Goal: Task Accomplishment & Management: Complete application form

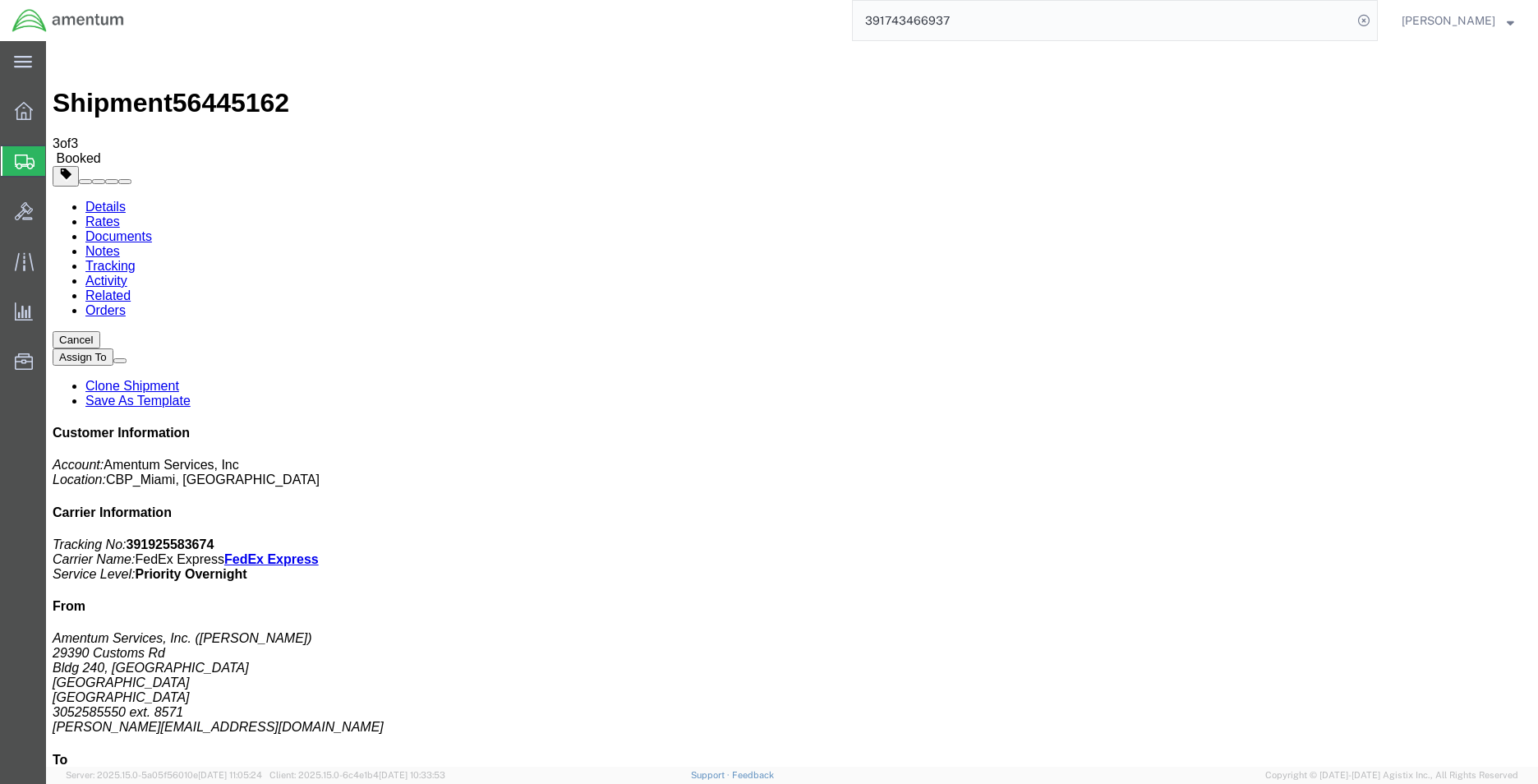
click at [0, 0] on span "Create Shipment" at bounding box center [0, 0] width 0 height 0
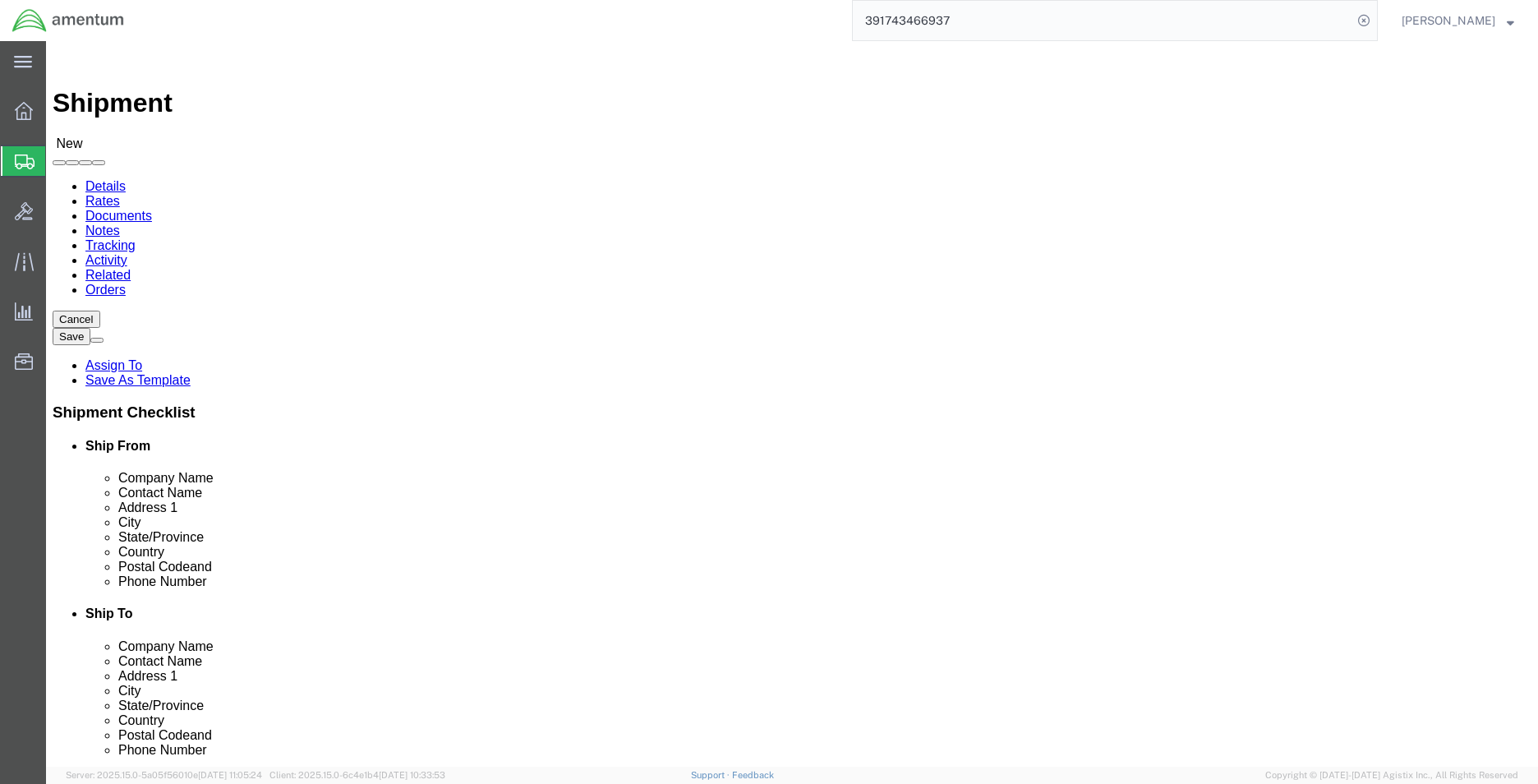
drag, startPoint x: 479, startPoint y: 249, endPoint x: 475, endPoint y: 268, distance: 19.4
select select "MYPROFILE"
select select "FL"
click input "text"
paste input "CONTINENTAL TESTING"
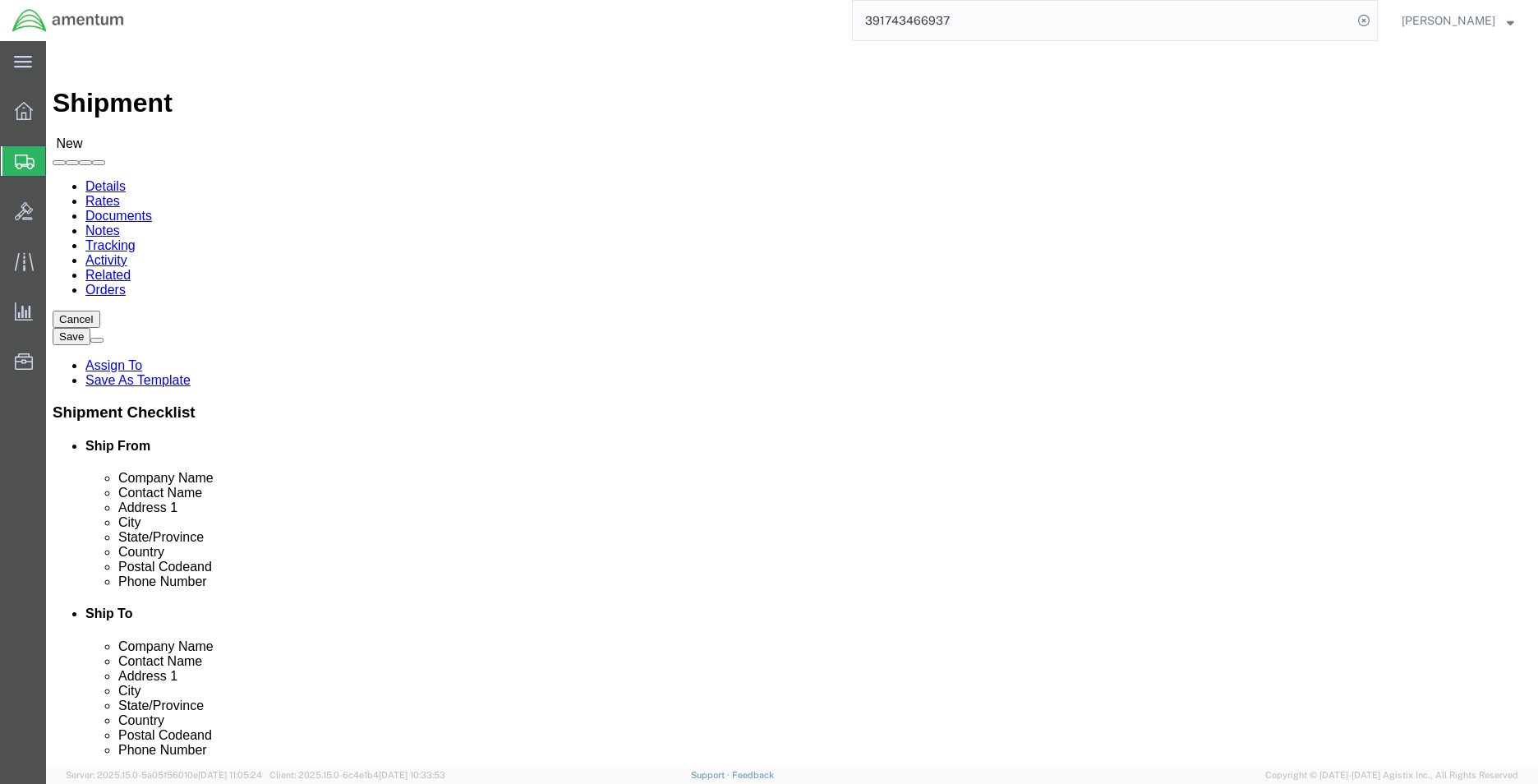
click input "CONTINENTAL TESTING"
type input "CONTINENTAL TESTING"
click input "text"
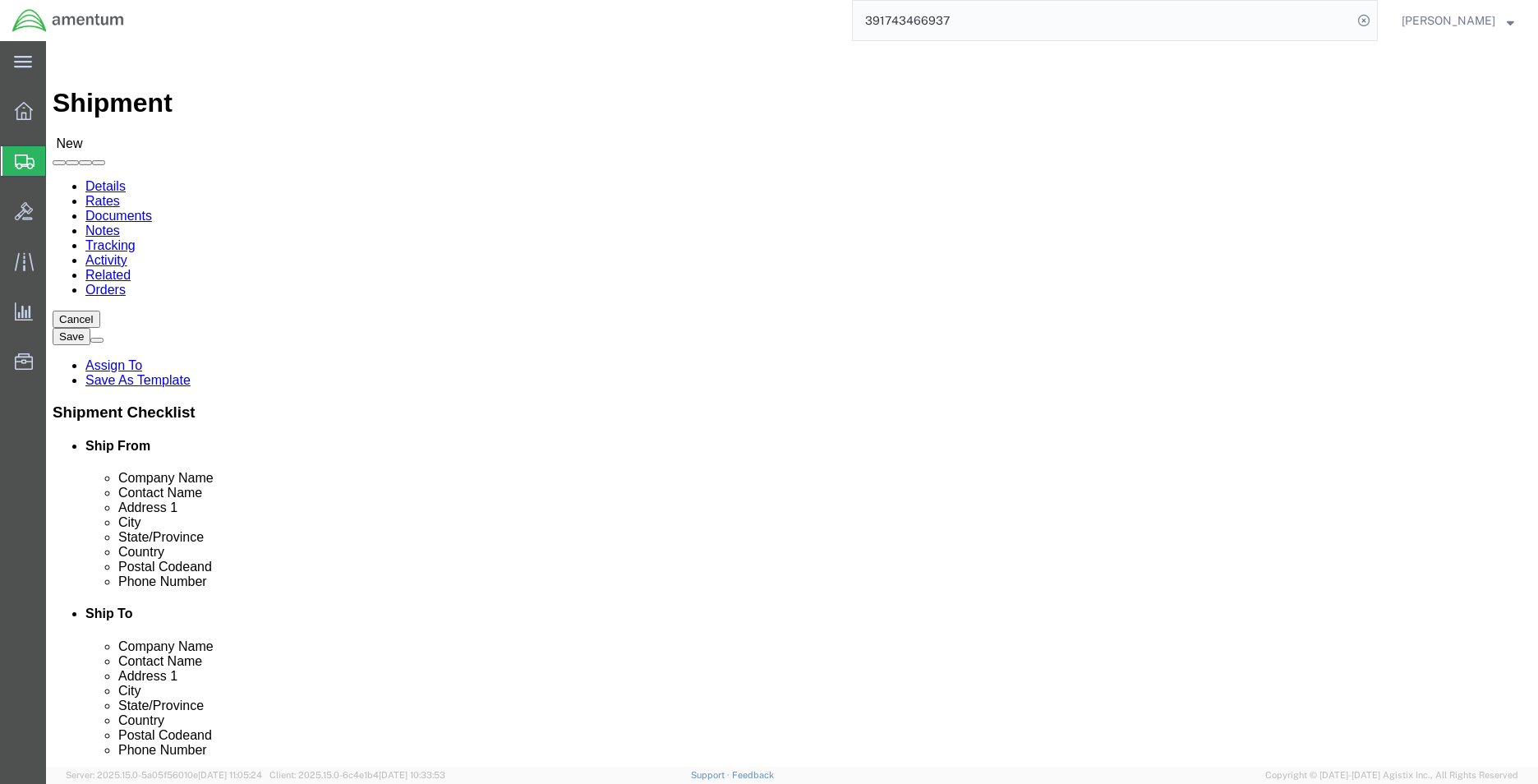
paste input "[STREET_ADDRESS]"
type input "[STREET_ADDRESS]"
click input "CONTINENTAL TESTING"
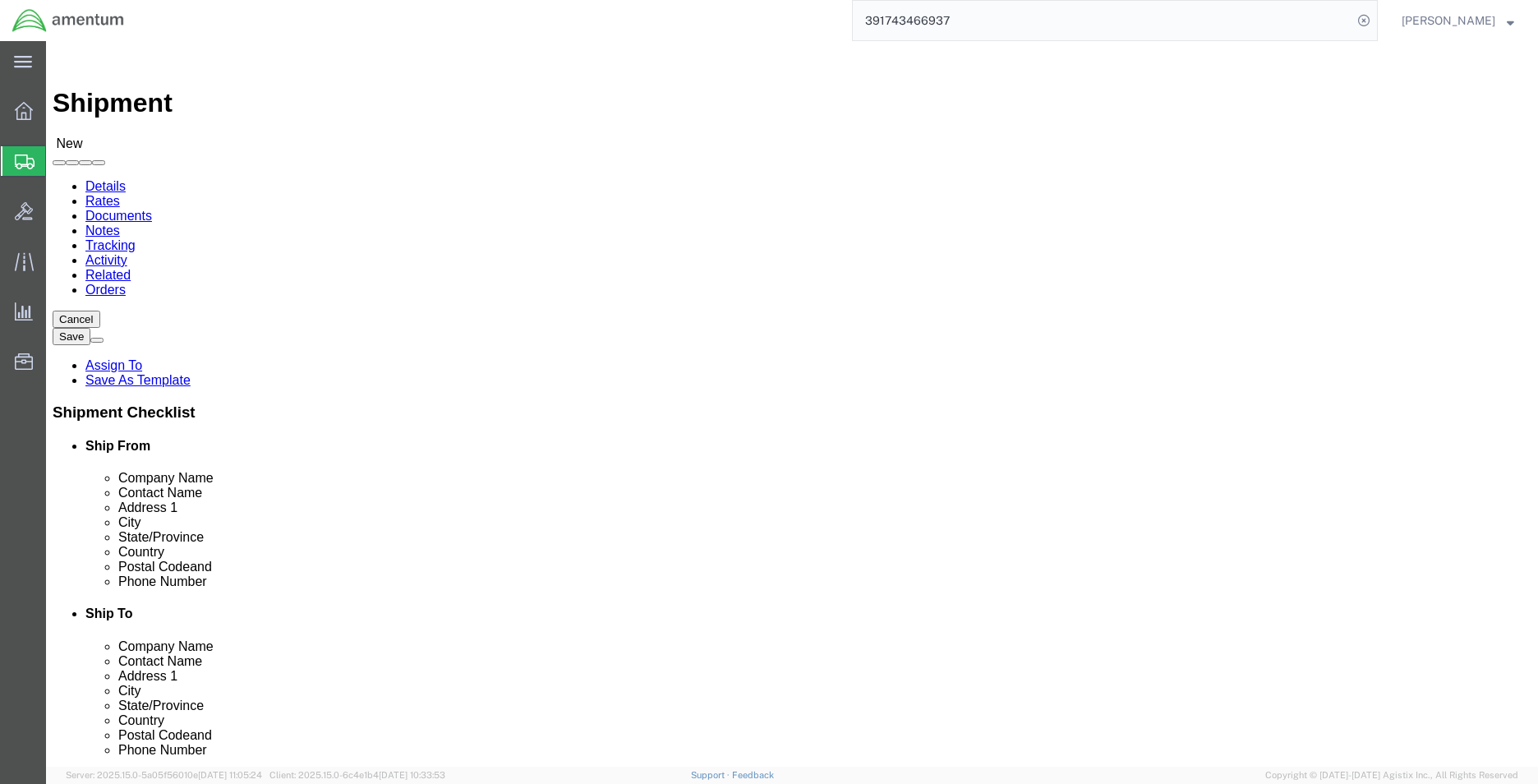
click div "Location Select Select My Profile Location [PHONE_NUMBER] [PHONE_NUMBER] [PHONE…"
click input "text"
paste input "CONTINENTAL TESTING"
type input "CONTINENTAL TESTING"
click input "text"
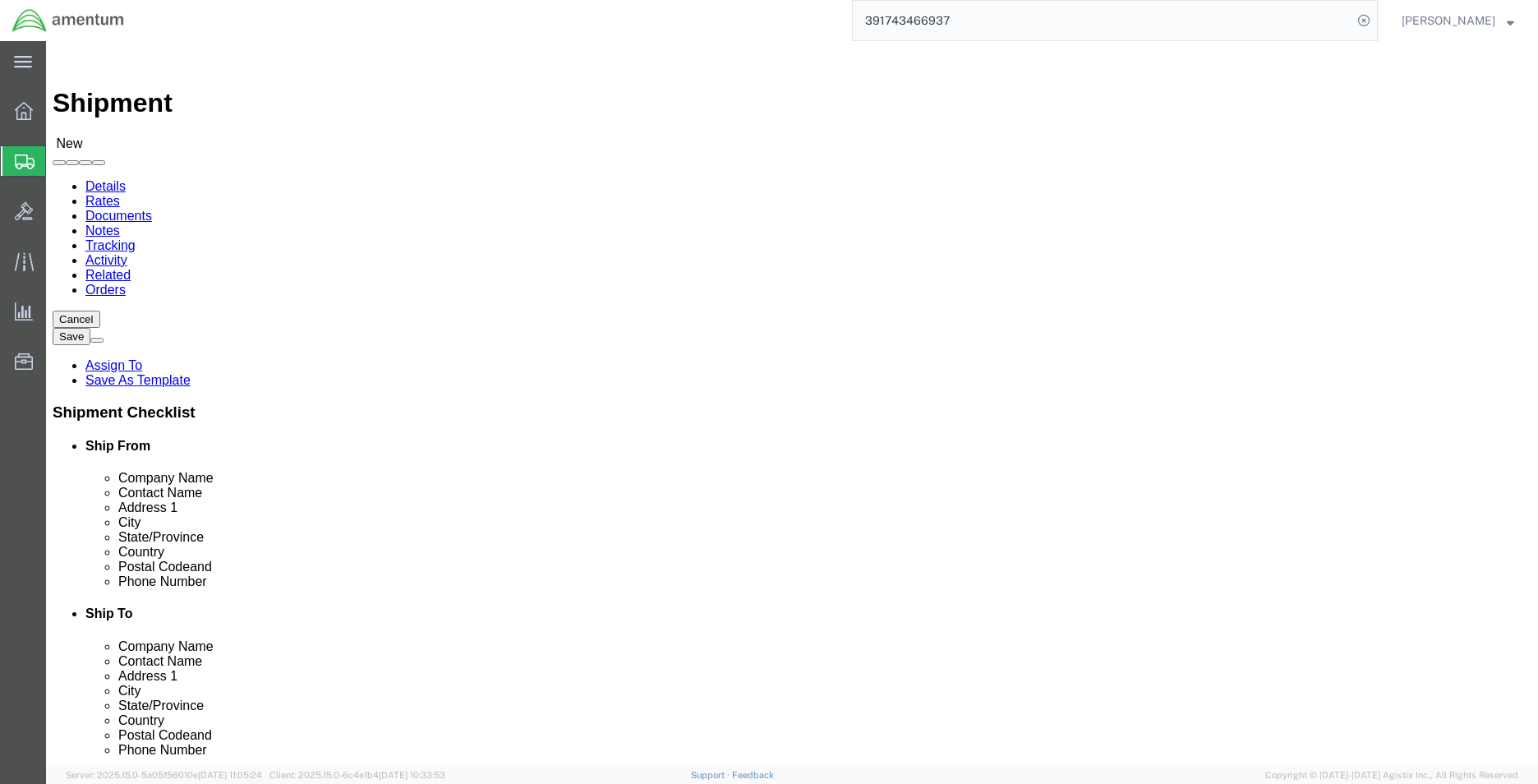
type input "[PERSON_NAME]"
drag, startPoint x: 882, startPoint y: 393, endPoint x: 880, endPoint y: 371, distance: 22.1
click span "- Continental Testing - ([PERSON_NAME]) [STREET_ADDRESS] - Continental Testing …"
click p "- Continental Testing - ([PERSON_NAME]) [STREET_ADDRESS]"
select select "OH"
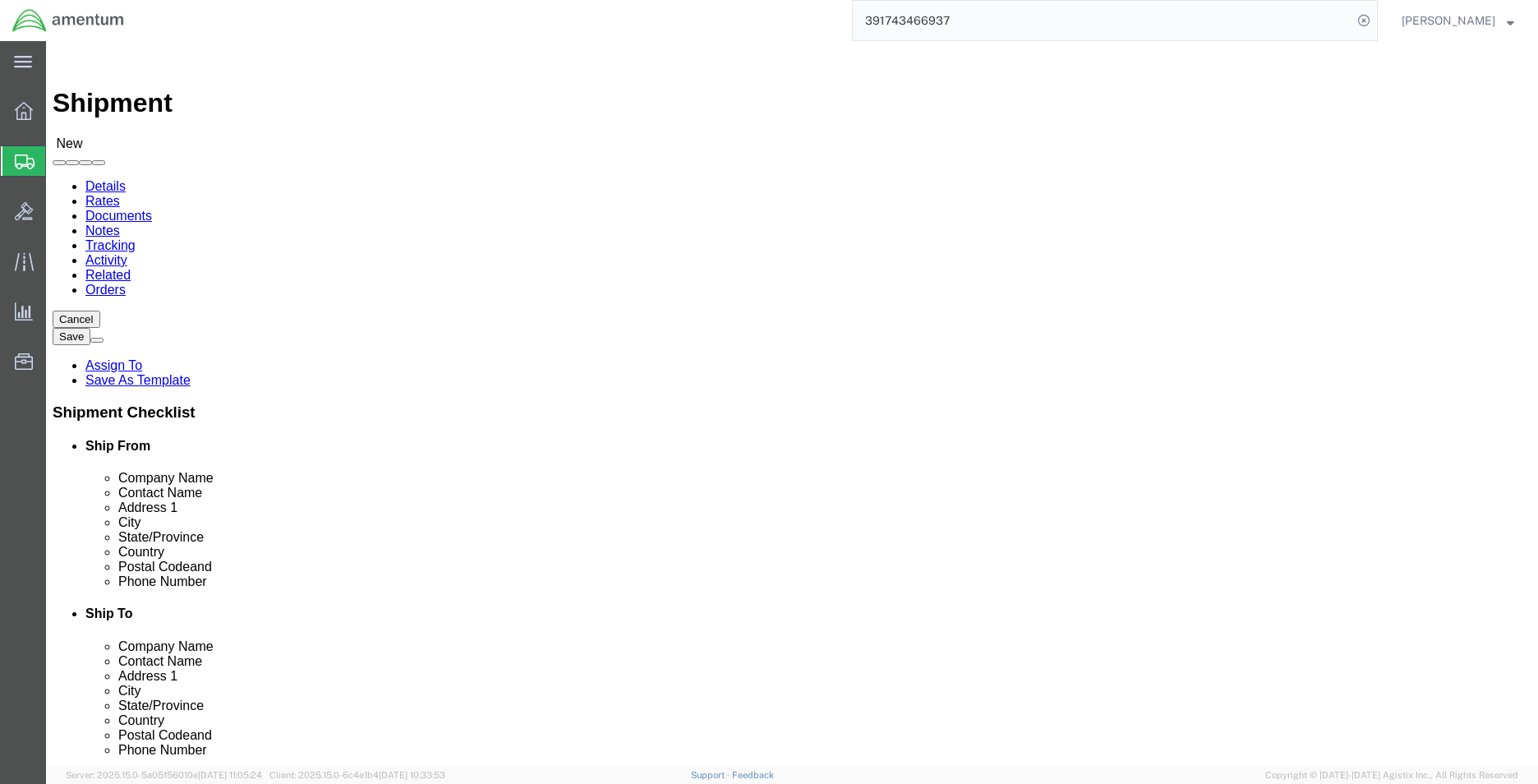
type input "[PERSON_NAME]"
click input "text"
type input "[PHONE_NUMBER]"
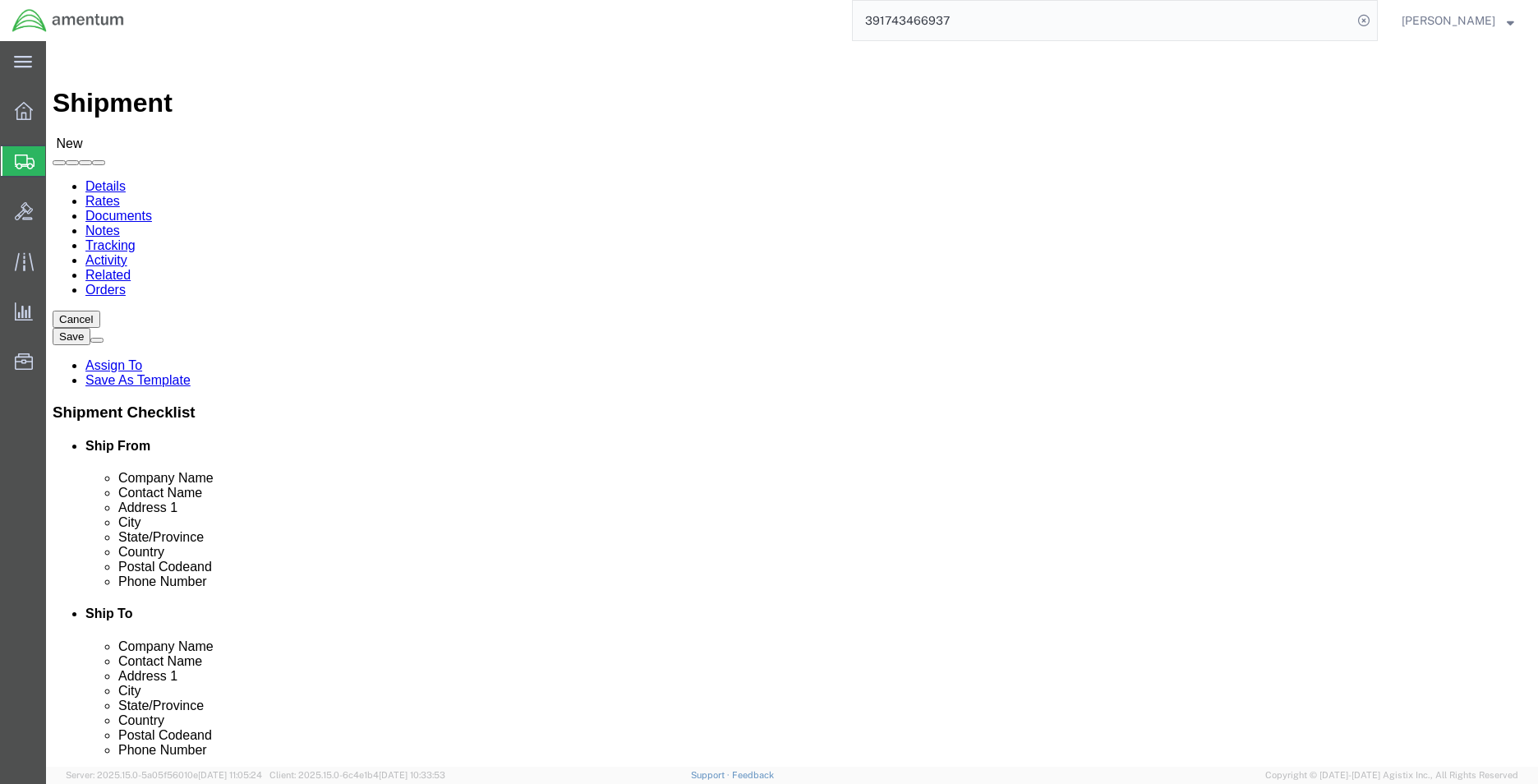
scroll to position [164, 0]
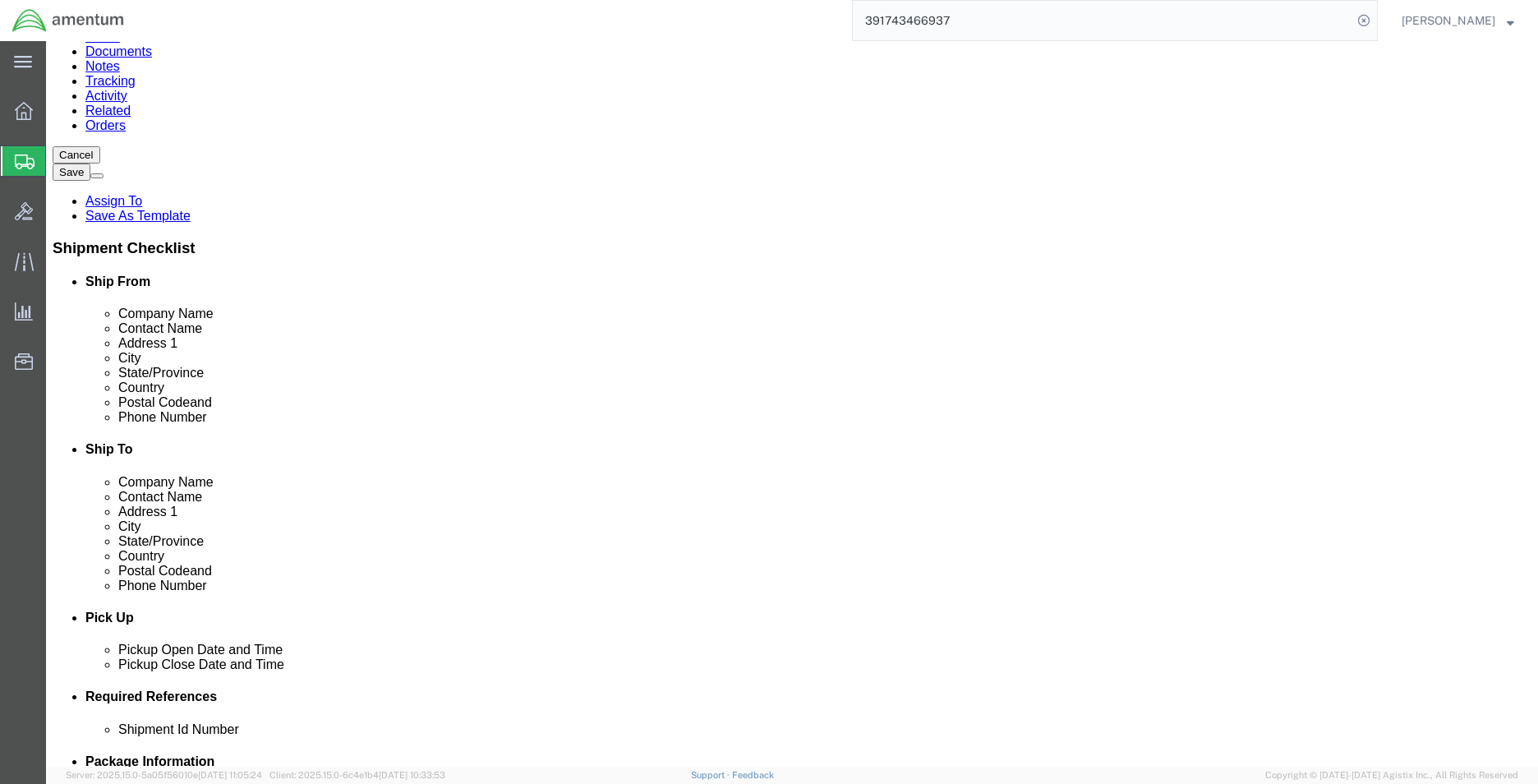
type input "3052585550"
type input "8571"
type input "[PERSON_NAME][EMAIL_ADDRESS][DOMAIN_NAME]"
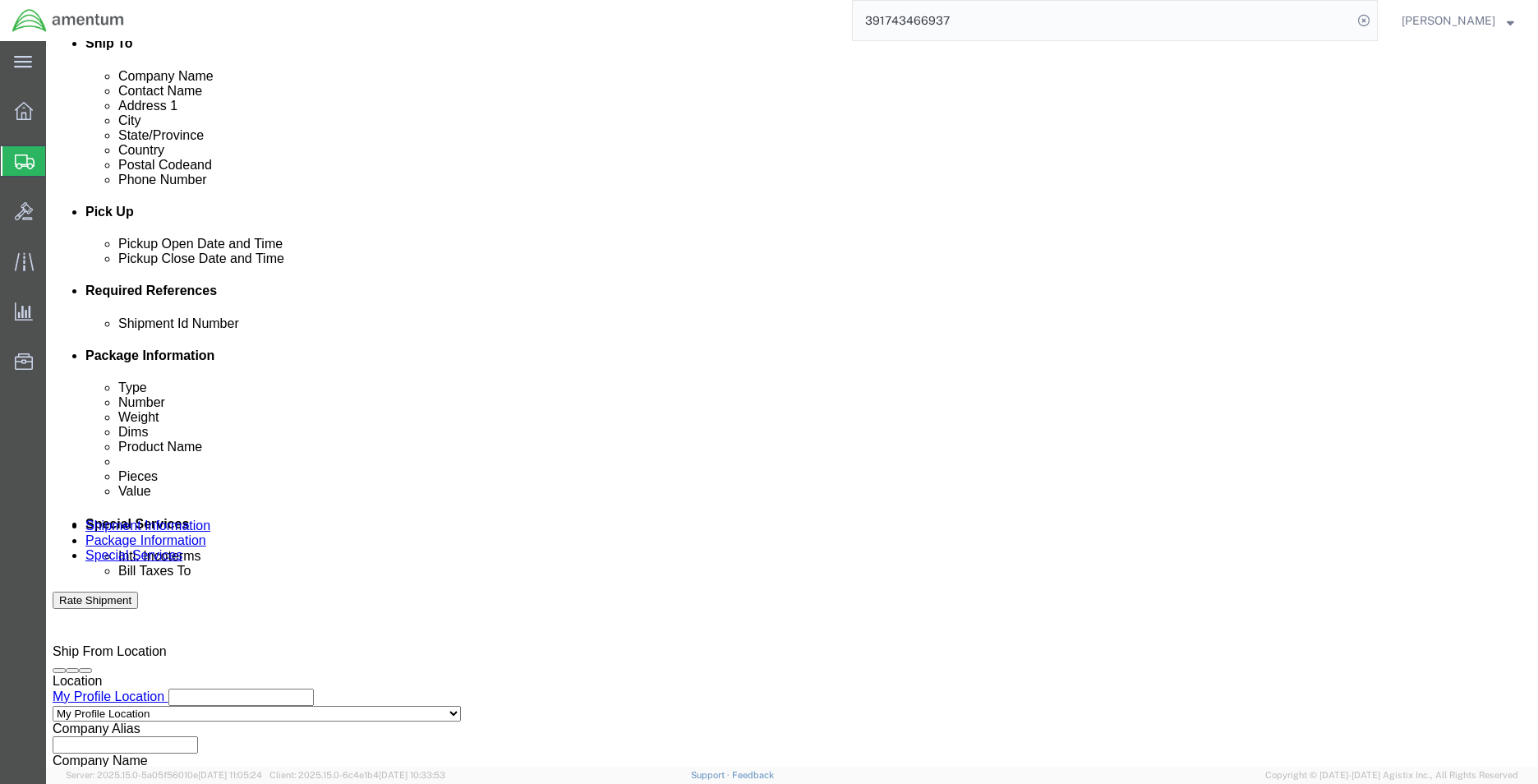
scroll to position [575, 0]
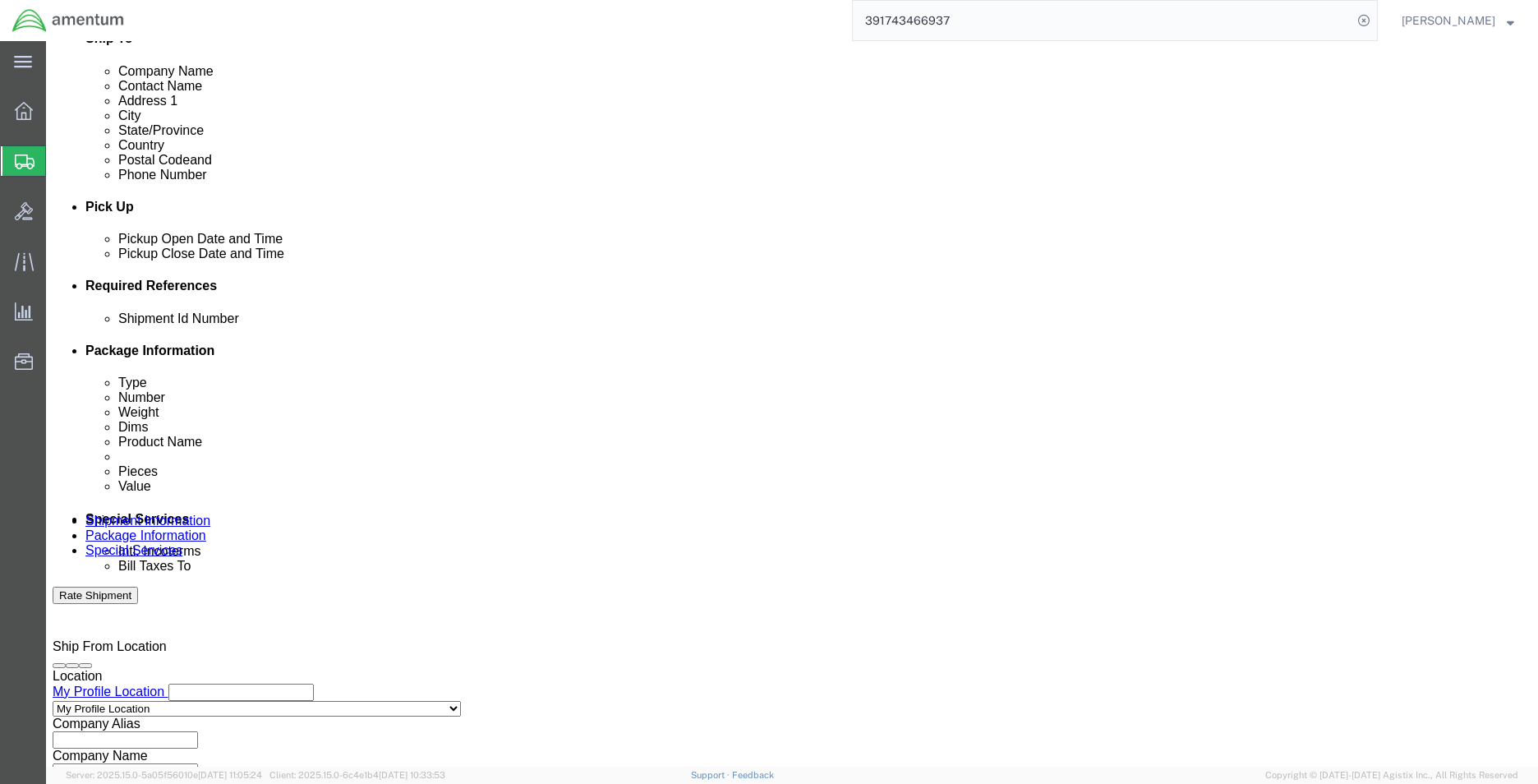
click button "Add reference"
click icon "button"
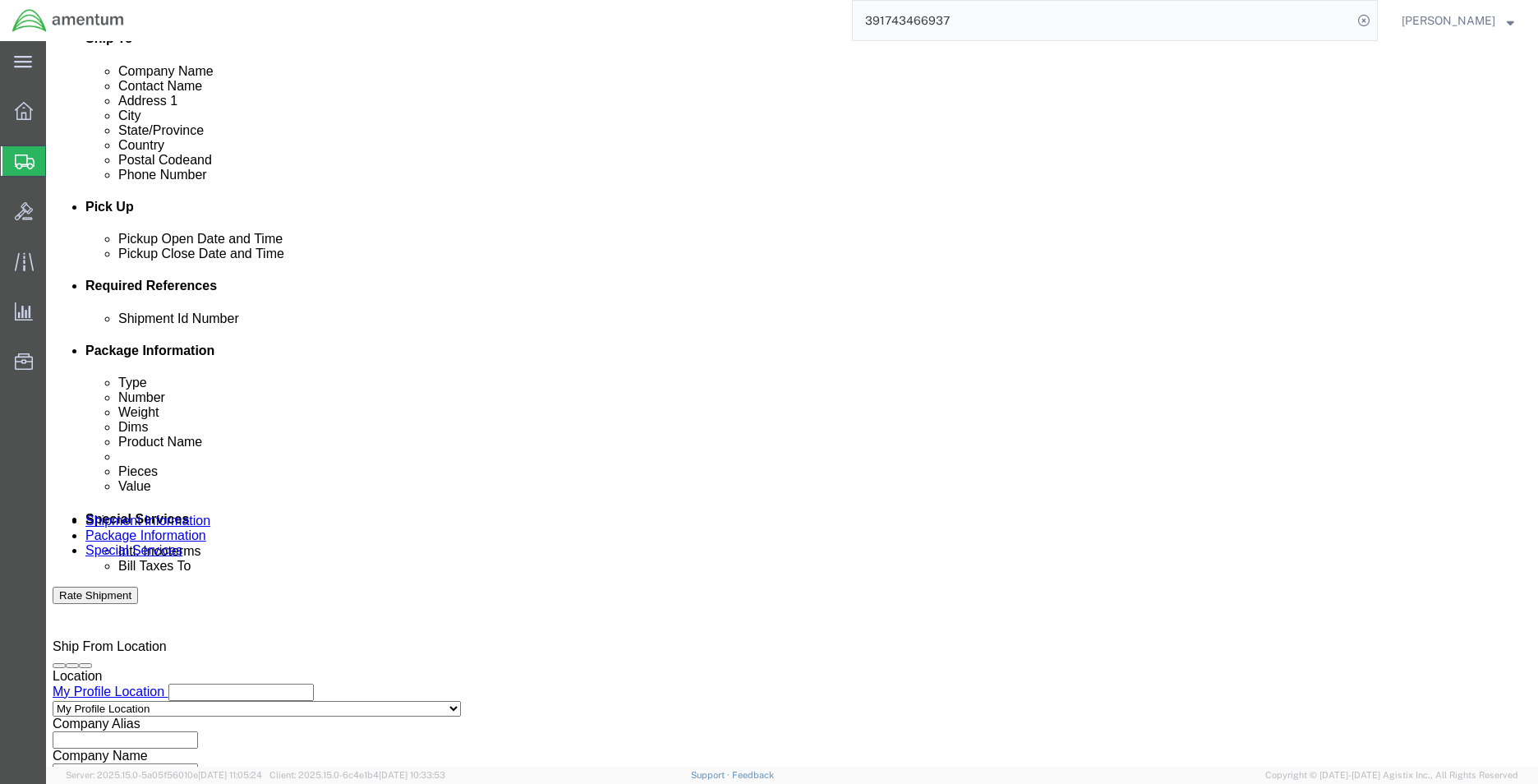
click select "Select Account Type Activity ID Airline Appointment Number ASN Batch Request # …"
select select "DEPT"
click select "Select Account Type Activity ID Airline Appointment Number ASN Batch Request # …"
click input "text"
type input "CBP"
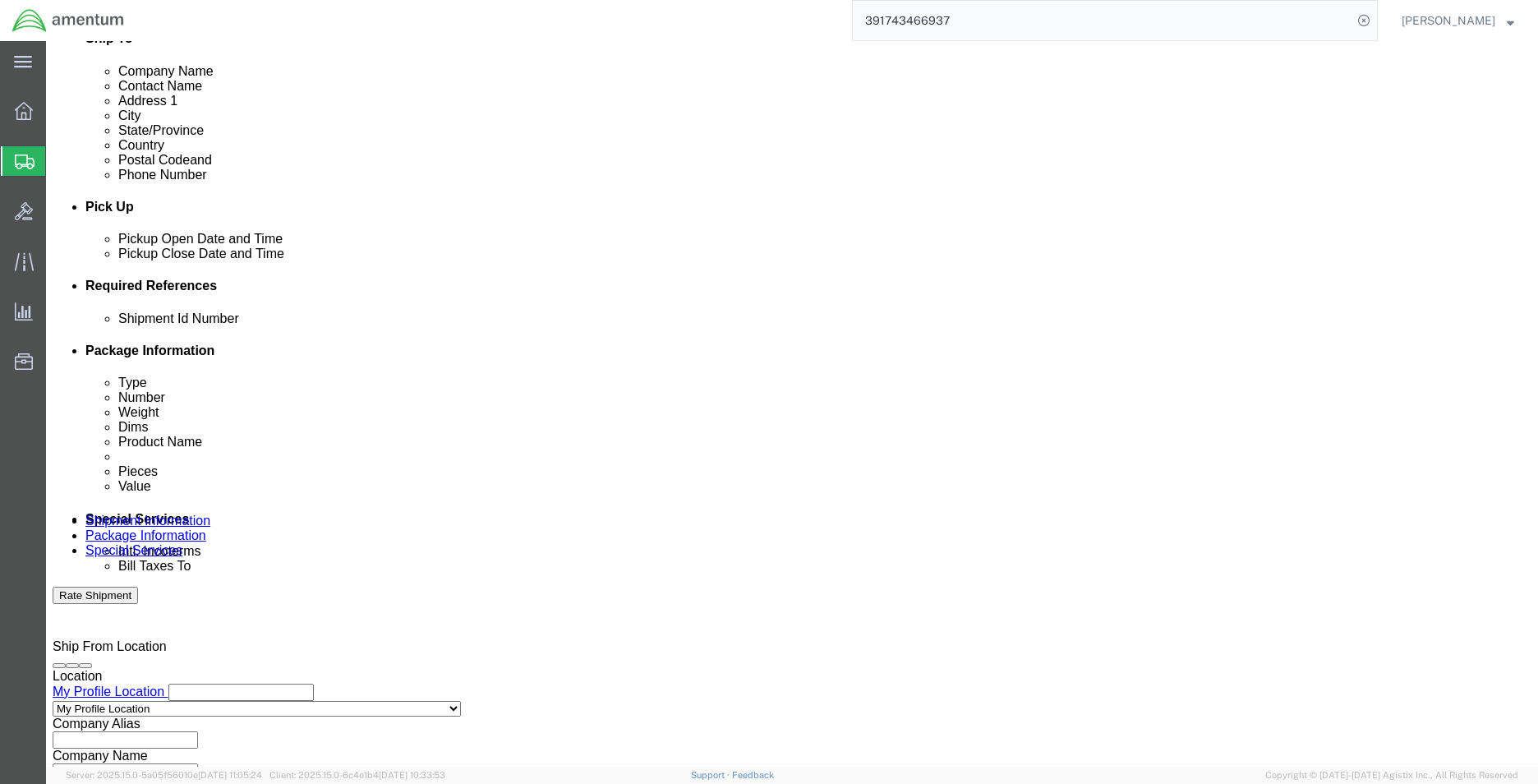
click select "Select Account Type Activity ID Airline Appointment Number ASN Batch Request # …"
select select "PROJNUM"
click select "Select Account Type Activity ID Airline Appointment Number ASN Batch Request # …"
select select "CUSTREF"
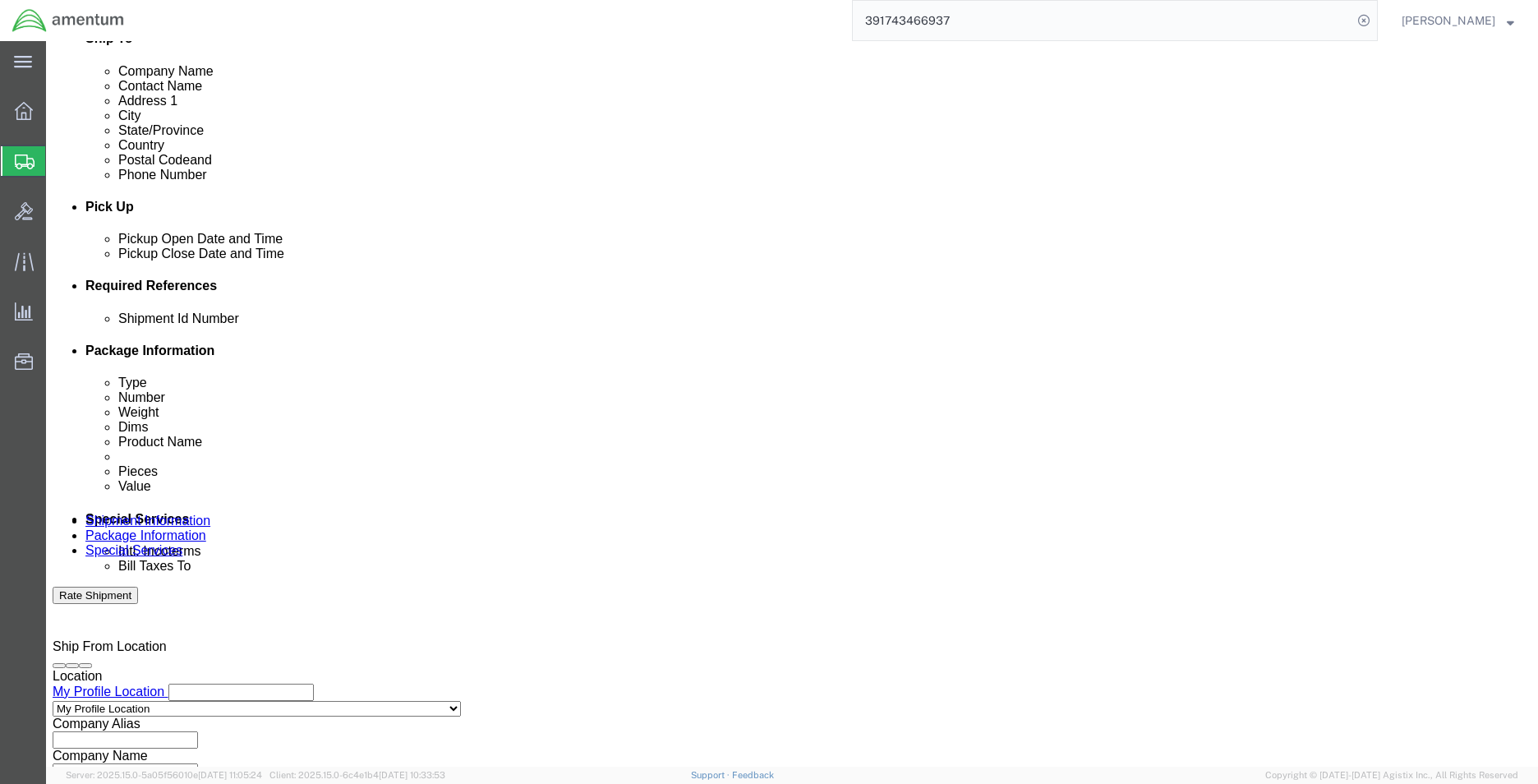
click select "Select Account Type Activity ID Airline Appointment Number ASN Batch Request # …"
click input "text"
paste input "CBP0043090"
click input "CBP0043090 &"
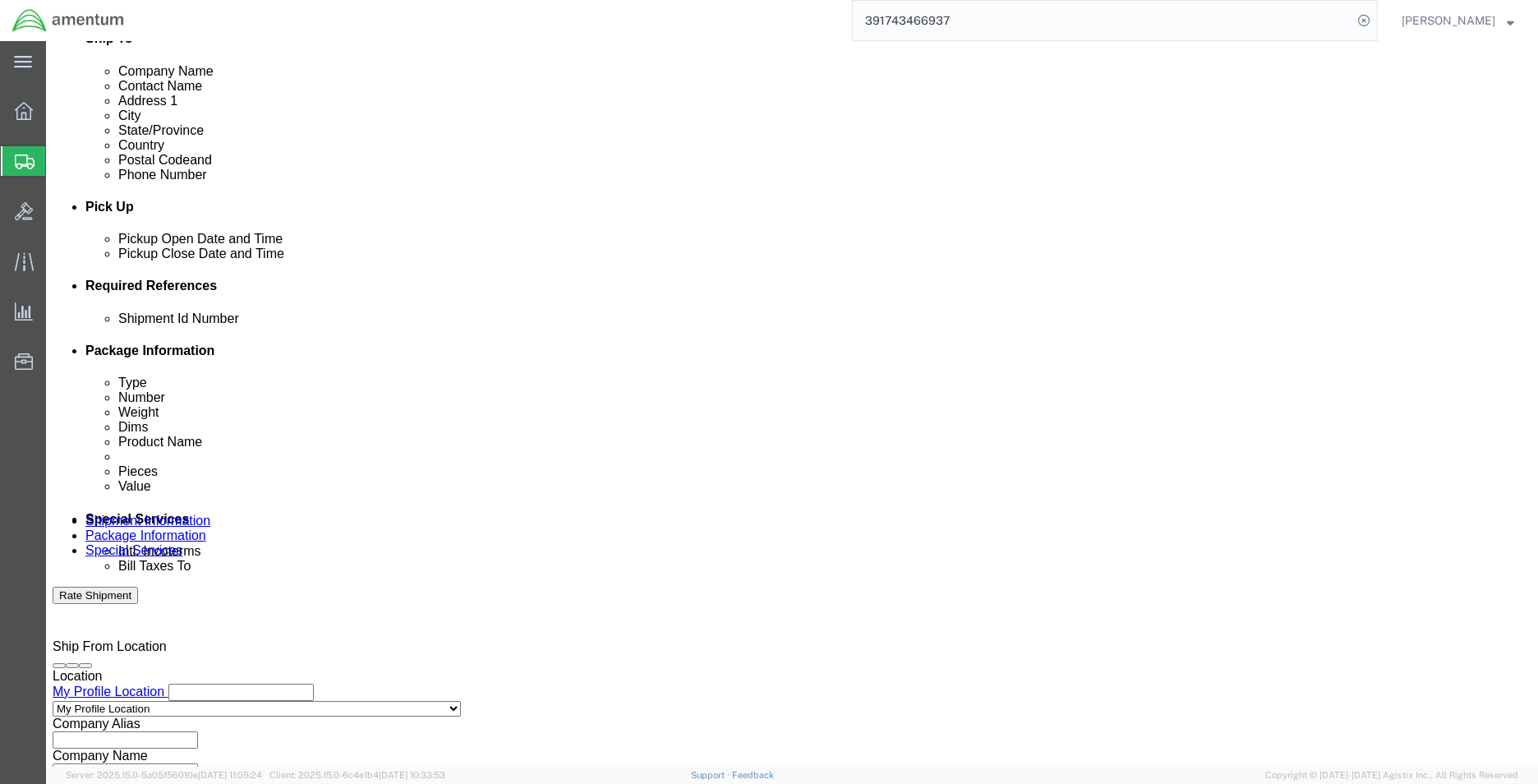
paste input "CBP0043105"
type input "CBP0043090 & CBP0043105"
click input "text"
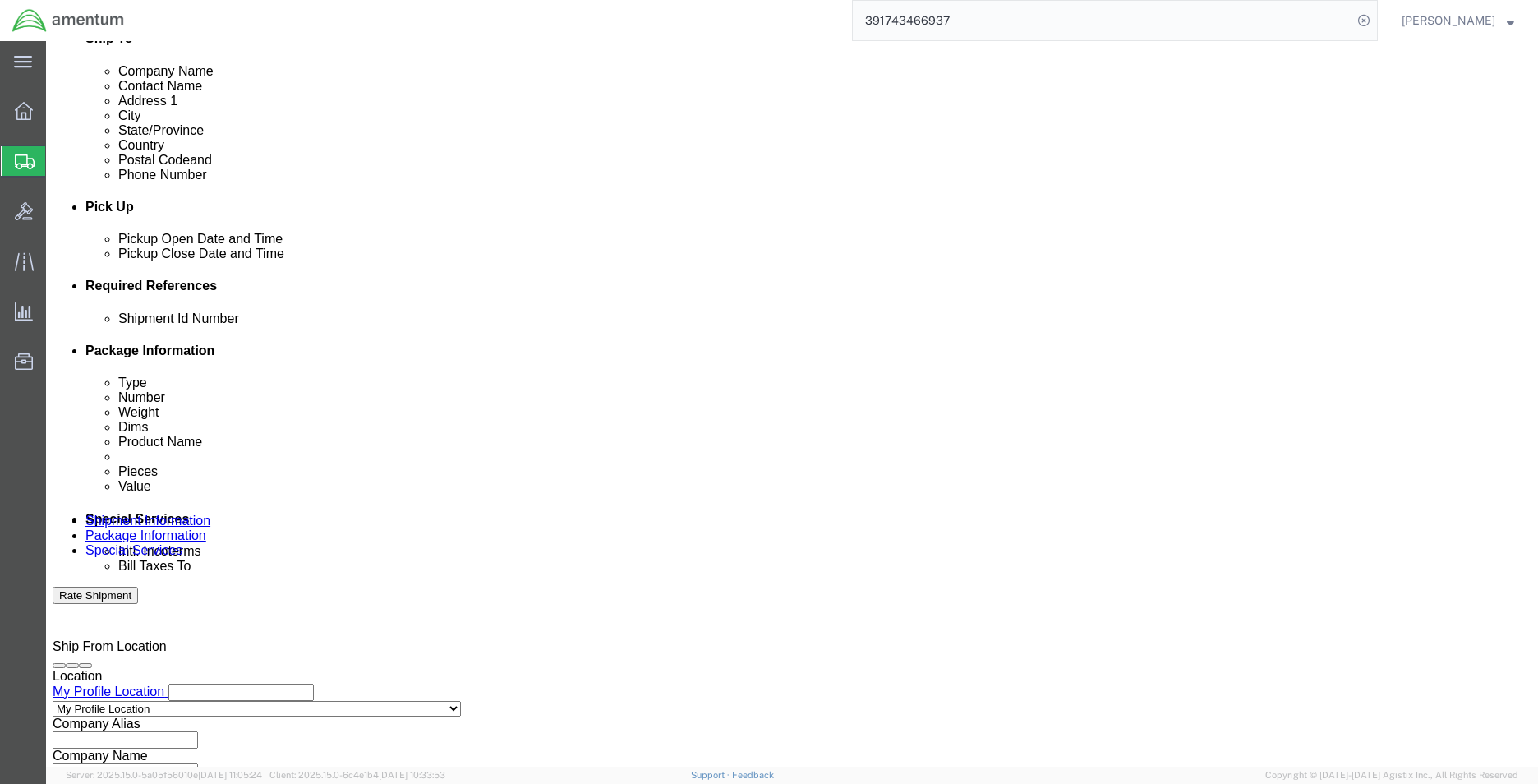
drag, startPoint x: 242, startPoint y: 432, endPoint x: 188, endPoint y: 119, distance: 317.6
click input "text"
click link "Package Information"
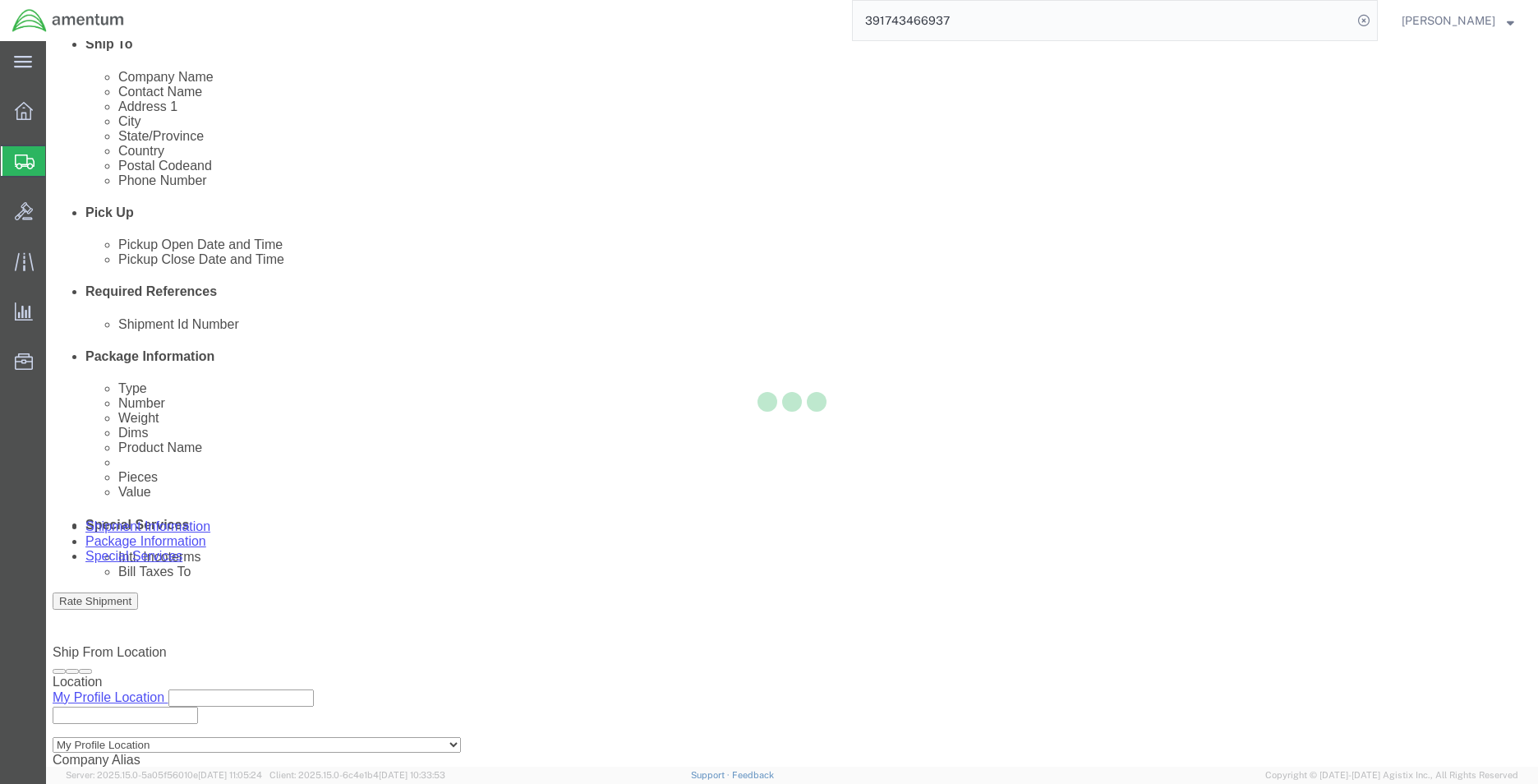
select select "CBOX"
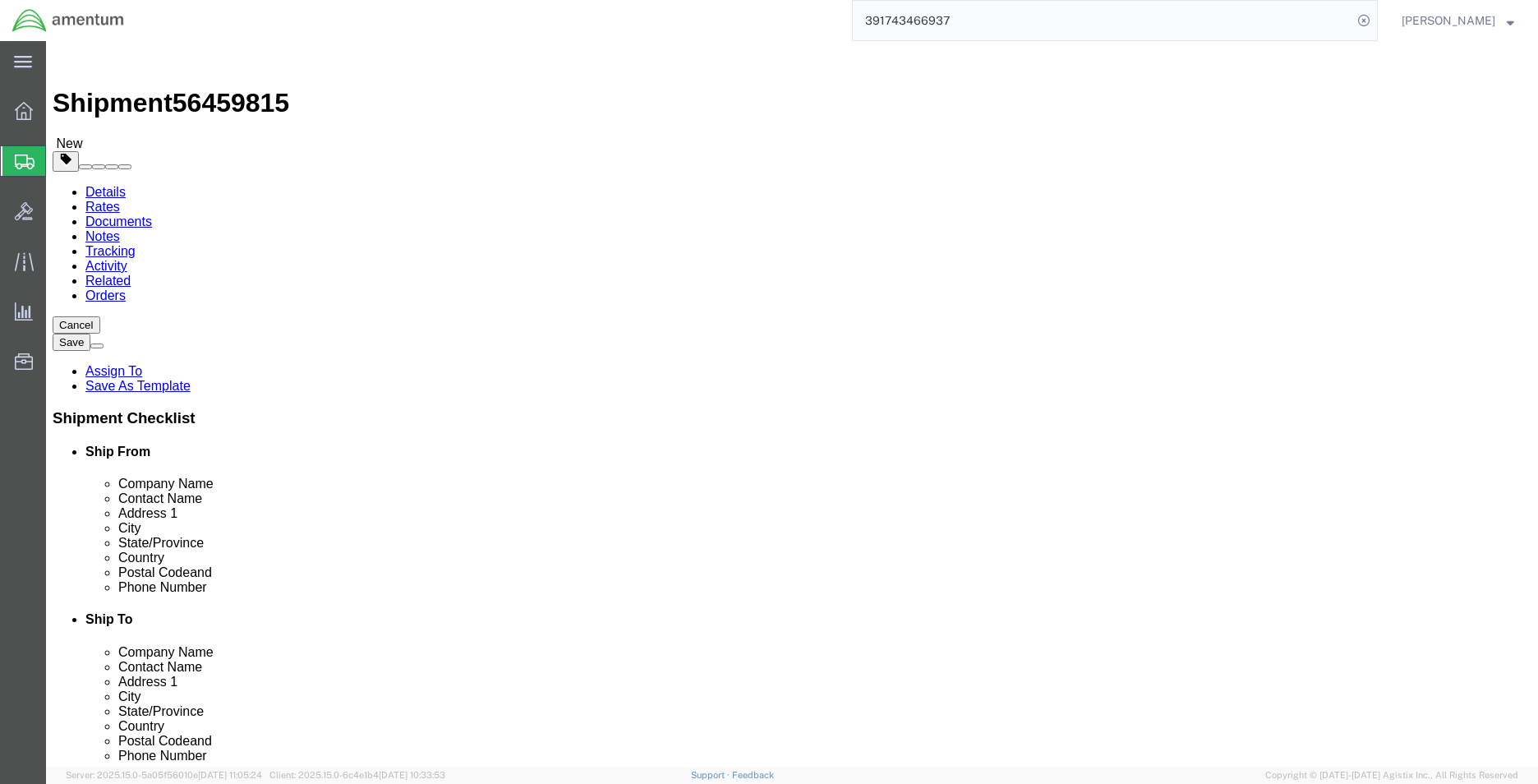
drag, startPoint x: 140, startPoint y: 157, endPoint x: 94, endPoint y: 116, distance: 61.6
click link "Shipment Information"
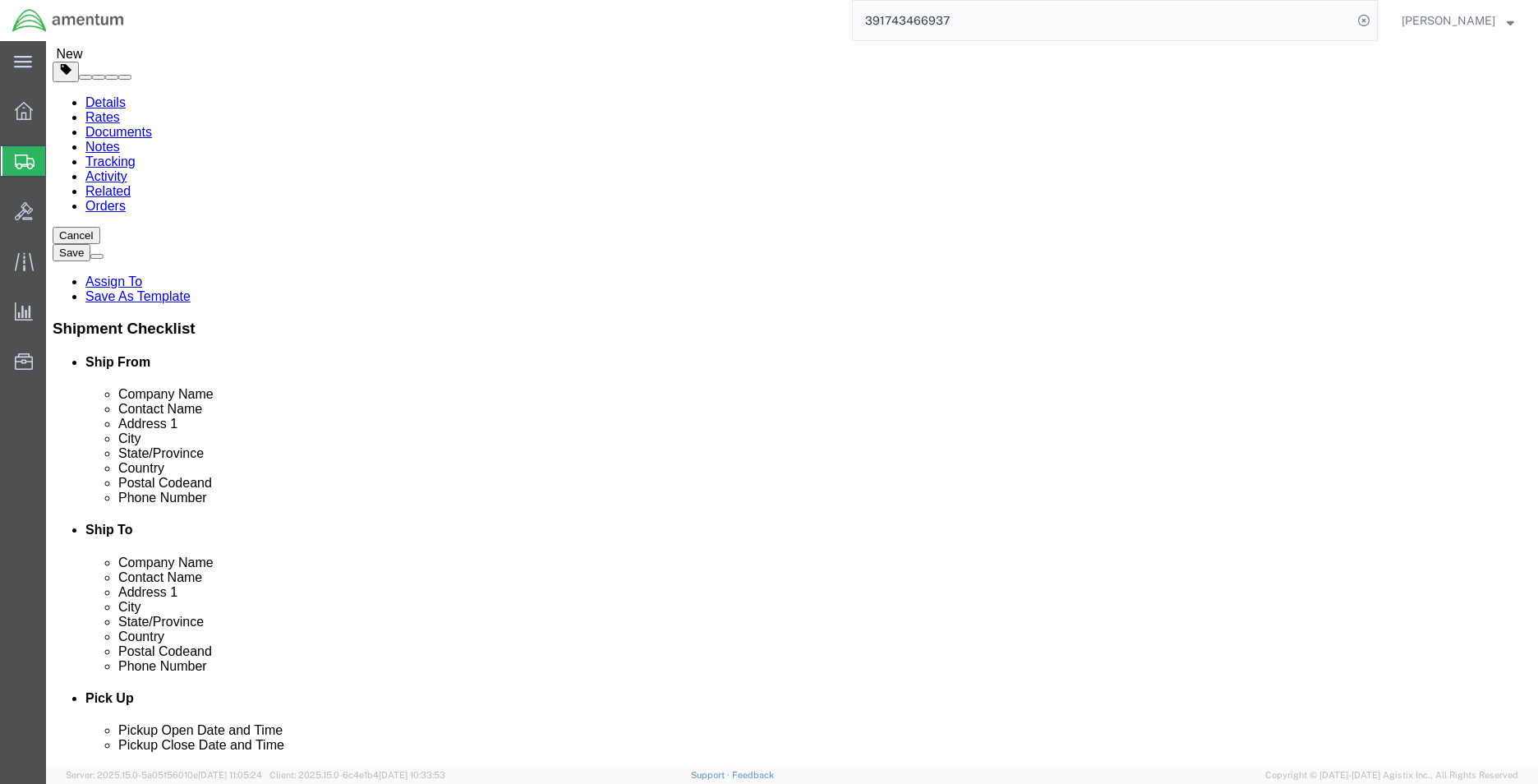
scroll to position [411, 0]
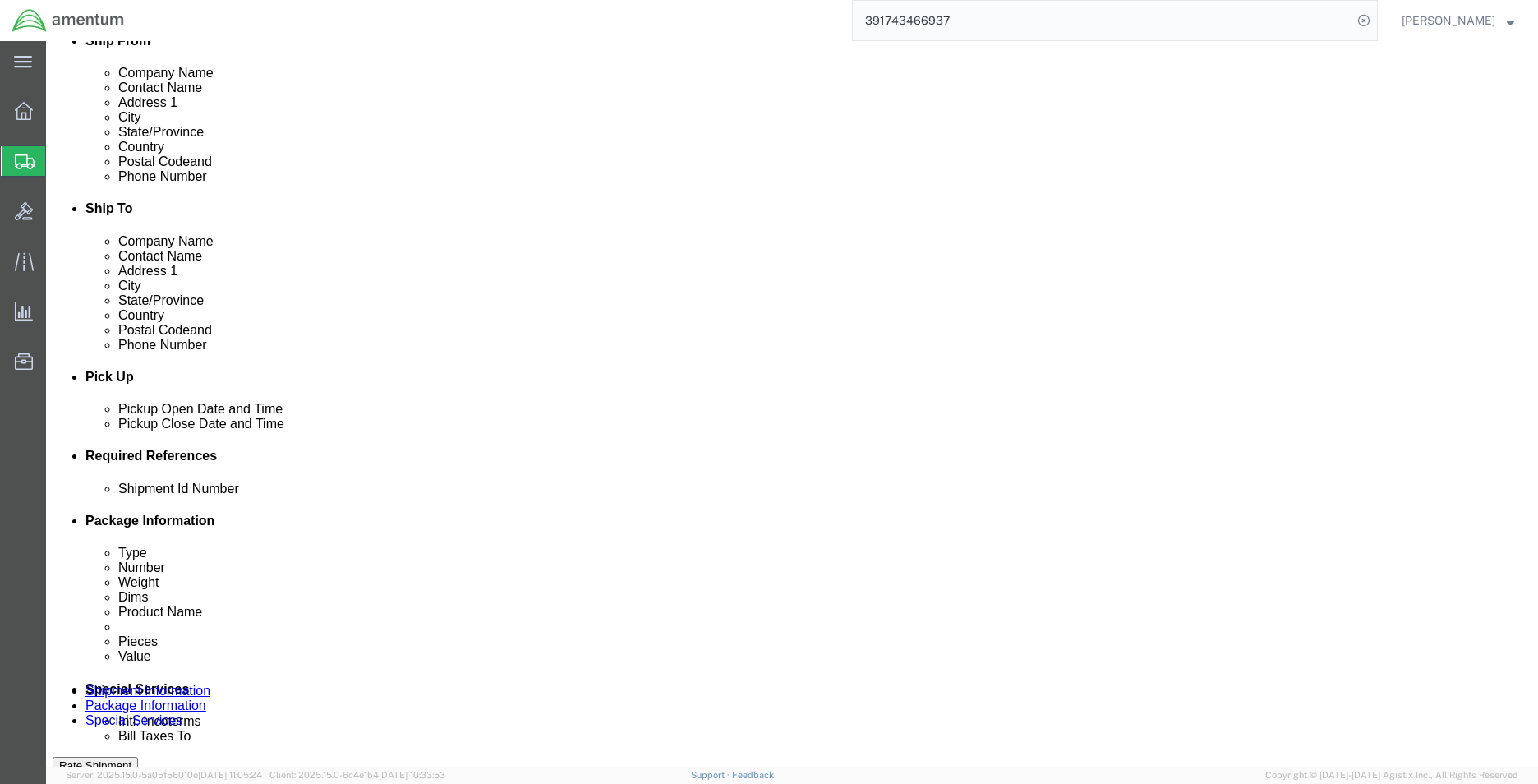
click input "text"
drag, startPoint x: 1051, startPoint y: 602, endPoint x: 1457, endPoint y: 701, distance: 417.9
click input "6118.03.03.2219.EMI.0000"
type input "6118.03.03.2219.000E.MI.0000"
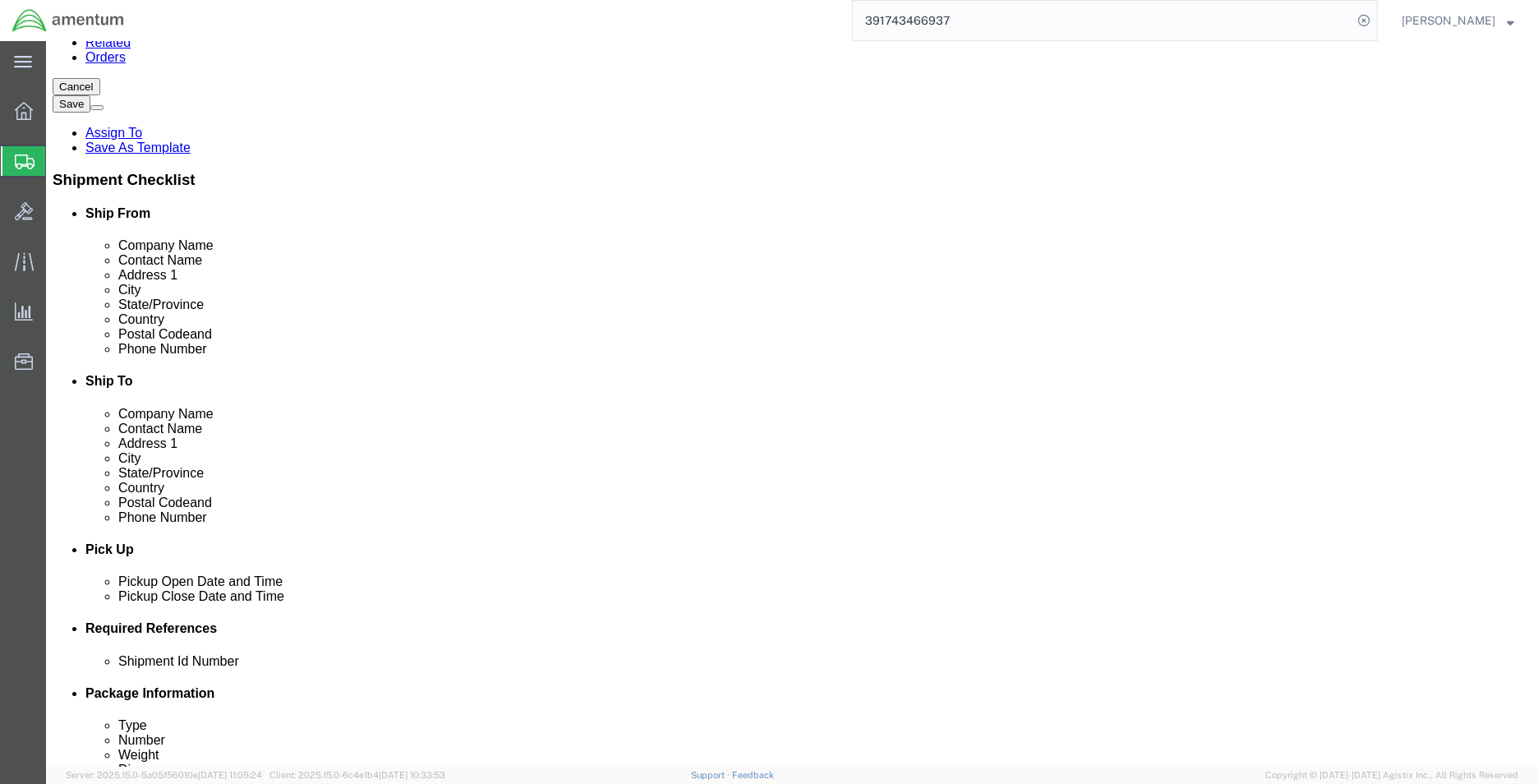
scroll to position [0, 0]
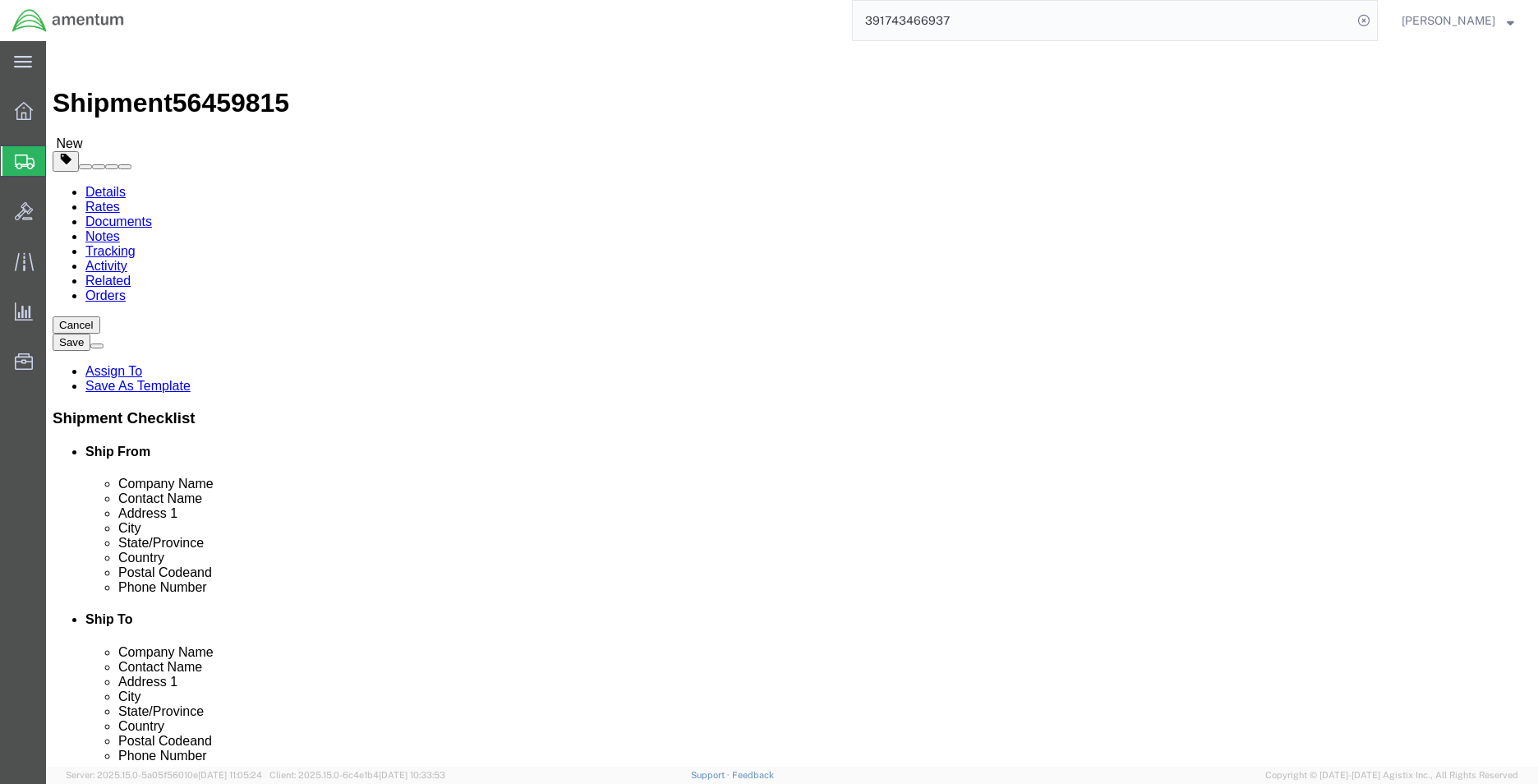
select select "FL"
drag, startPoint x: 836, startPoint y: 237, endPoint x: 847, endPoint y: 244, distance: 13.0
click input "CONTINENTAL TESTING"
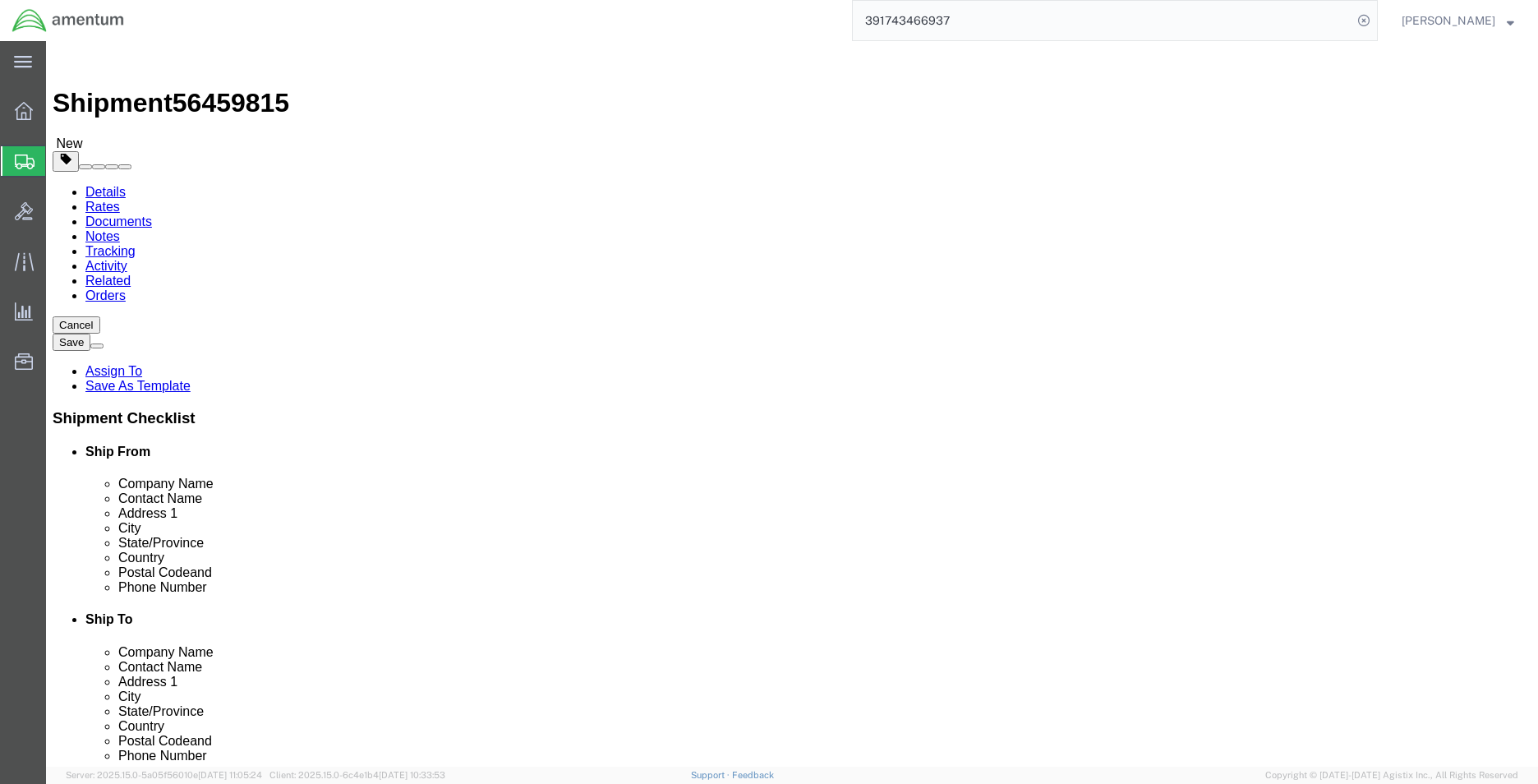
type input "Amentum Services, Inc."
type input "CONTIN"
click p "- Continental Testing - ([PERSON_NAME]) [STREET_ADDRESS]"
select select
select select "OH"
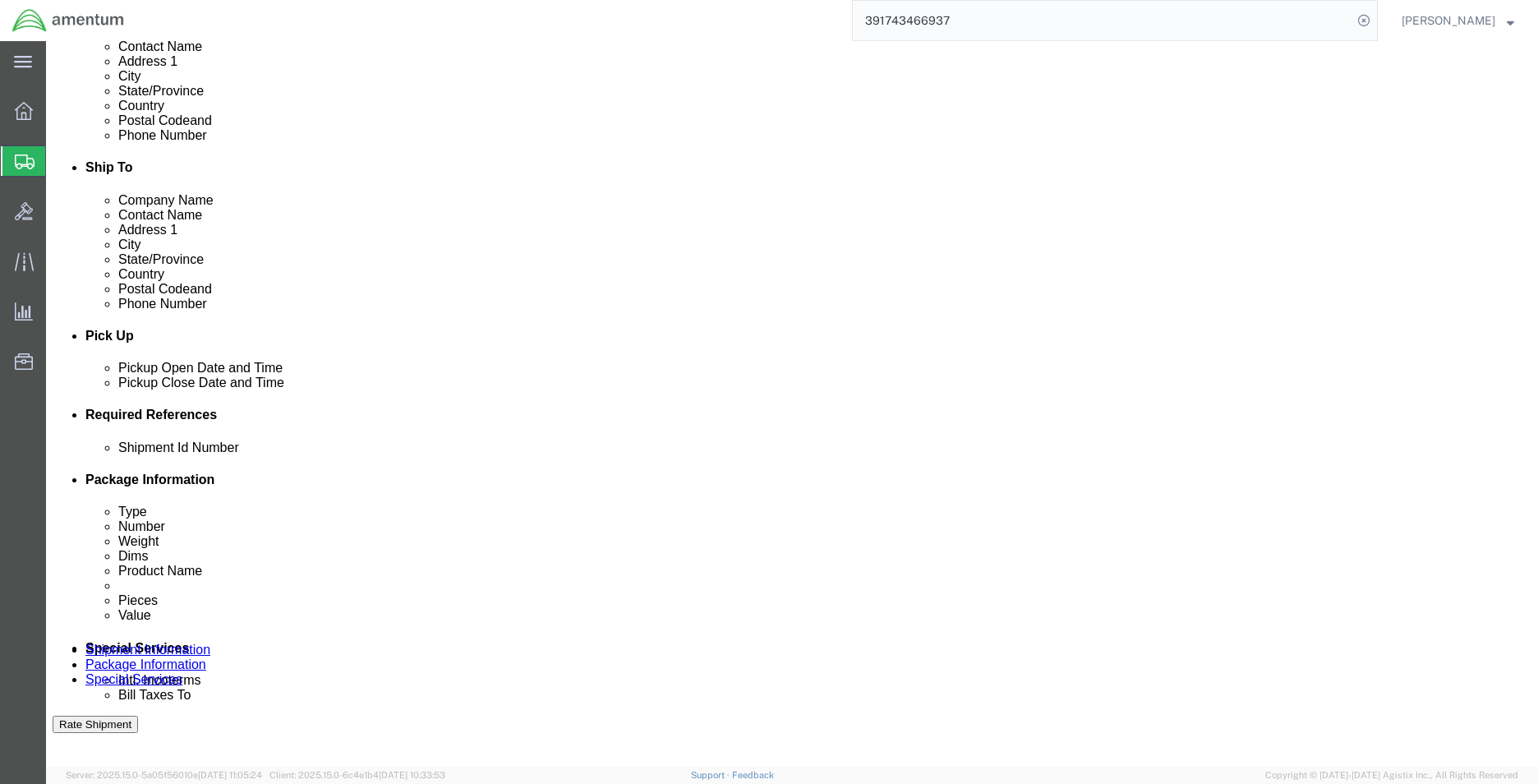
scroll to position [493, 0]
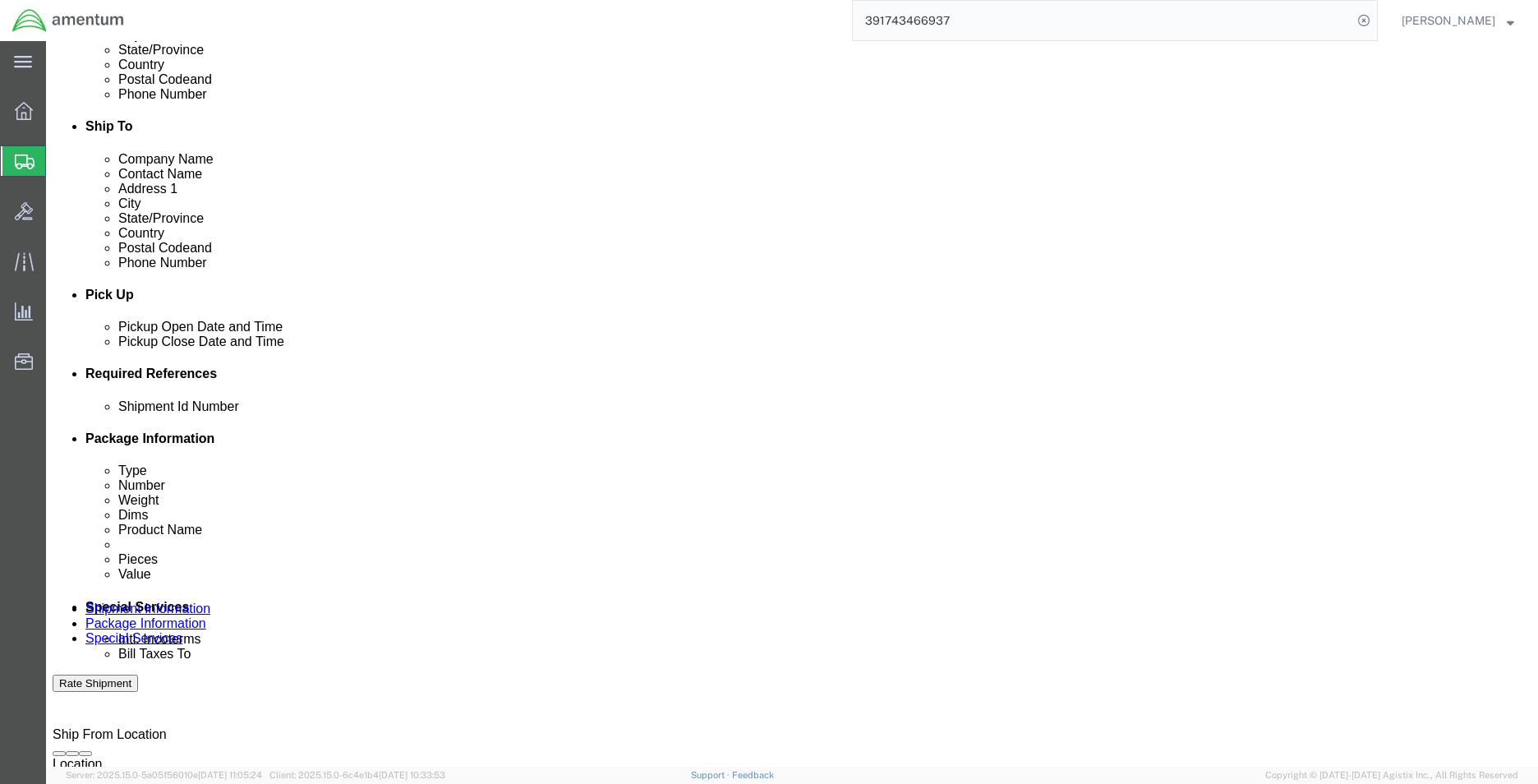
type input "Continental Testing"
click span "56459815"
copy span "56459815"
click div "Shipment Id Number"
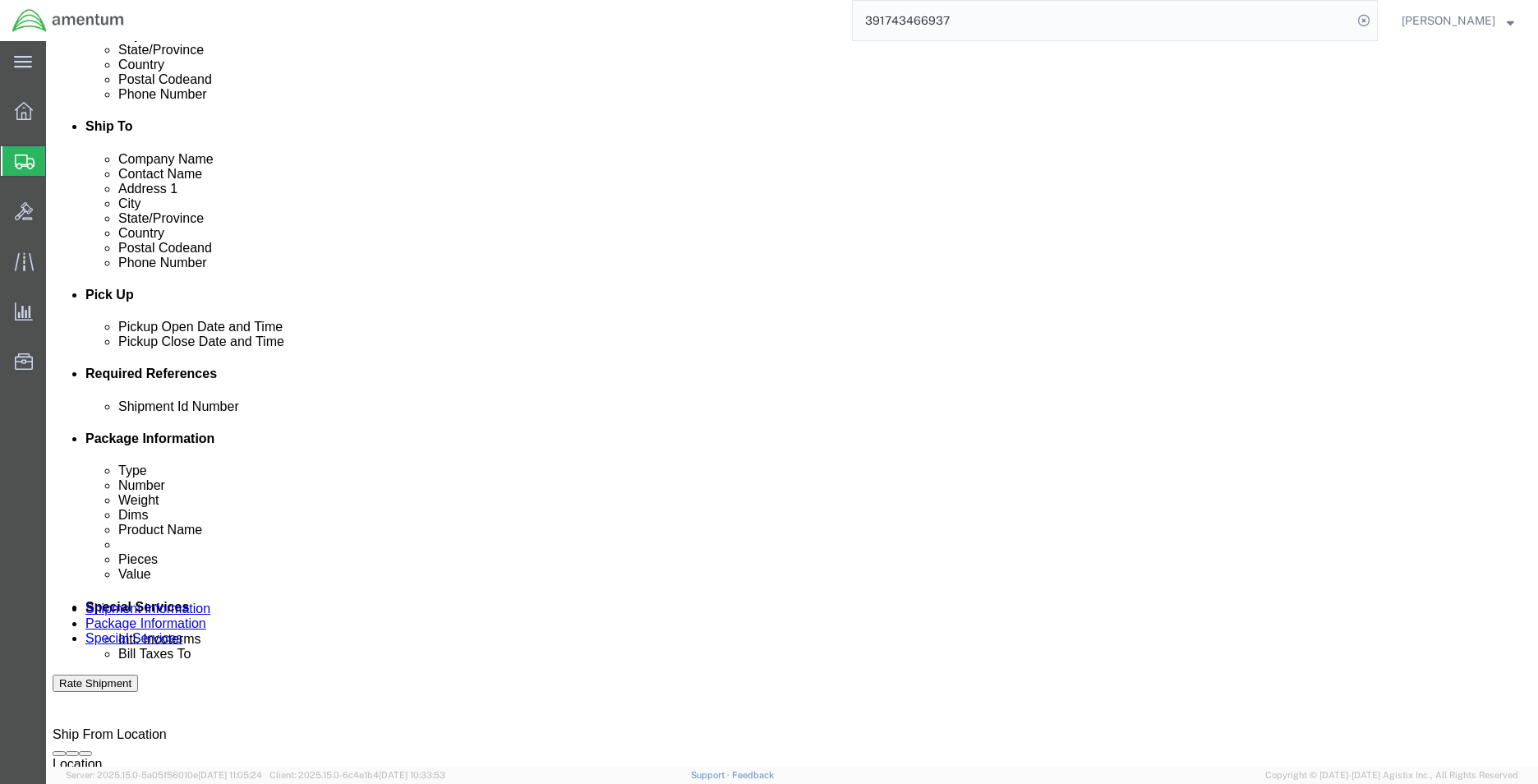
click input "text"
paste input "56459815"
type input "56459815"
click icon
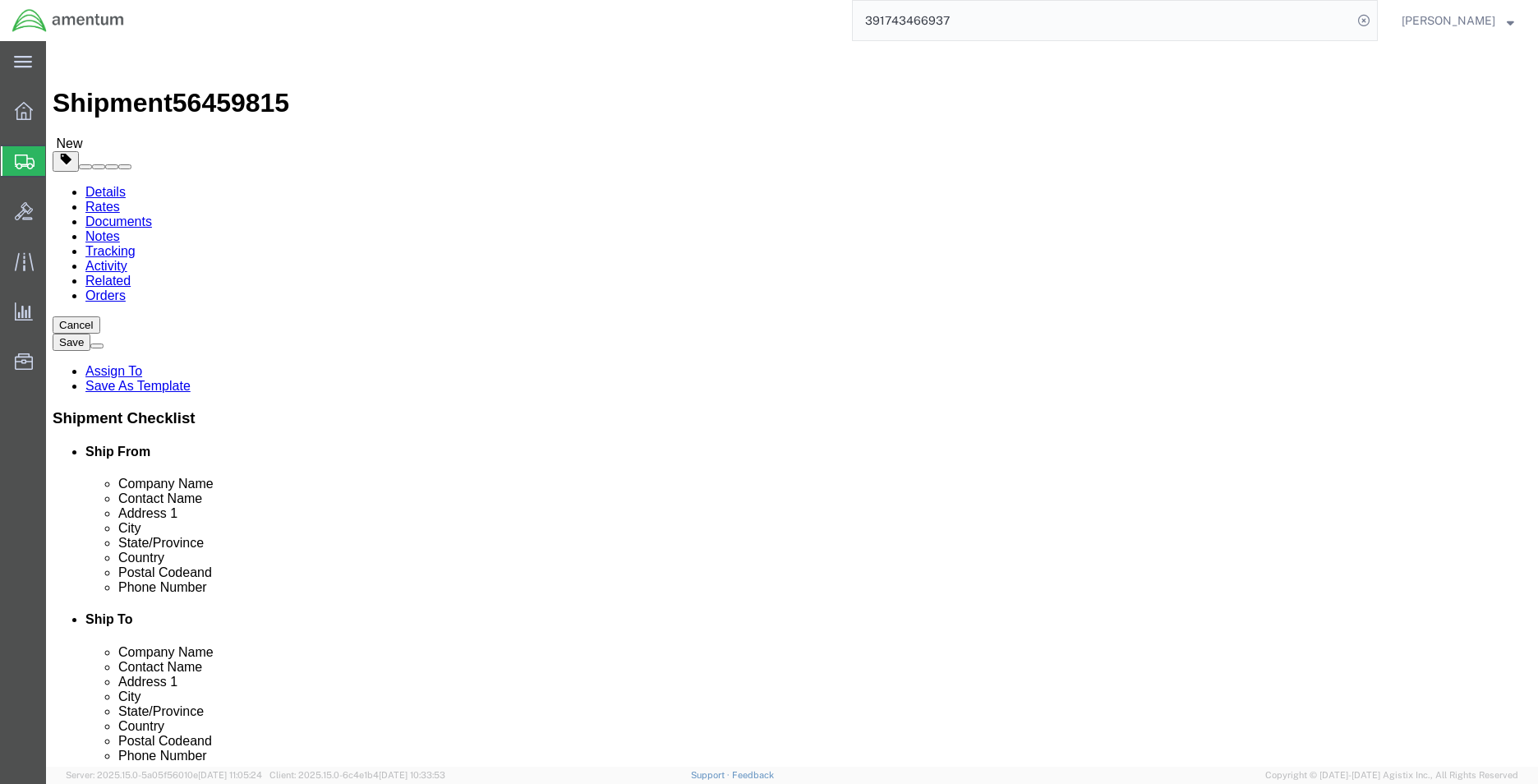
click input "text"
type input "9"
type input "3"
type input "11"
click input "0.00"
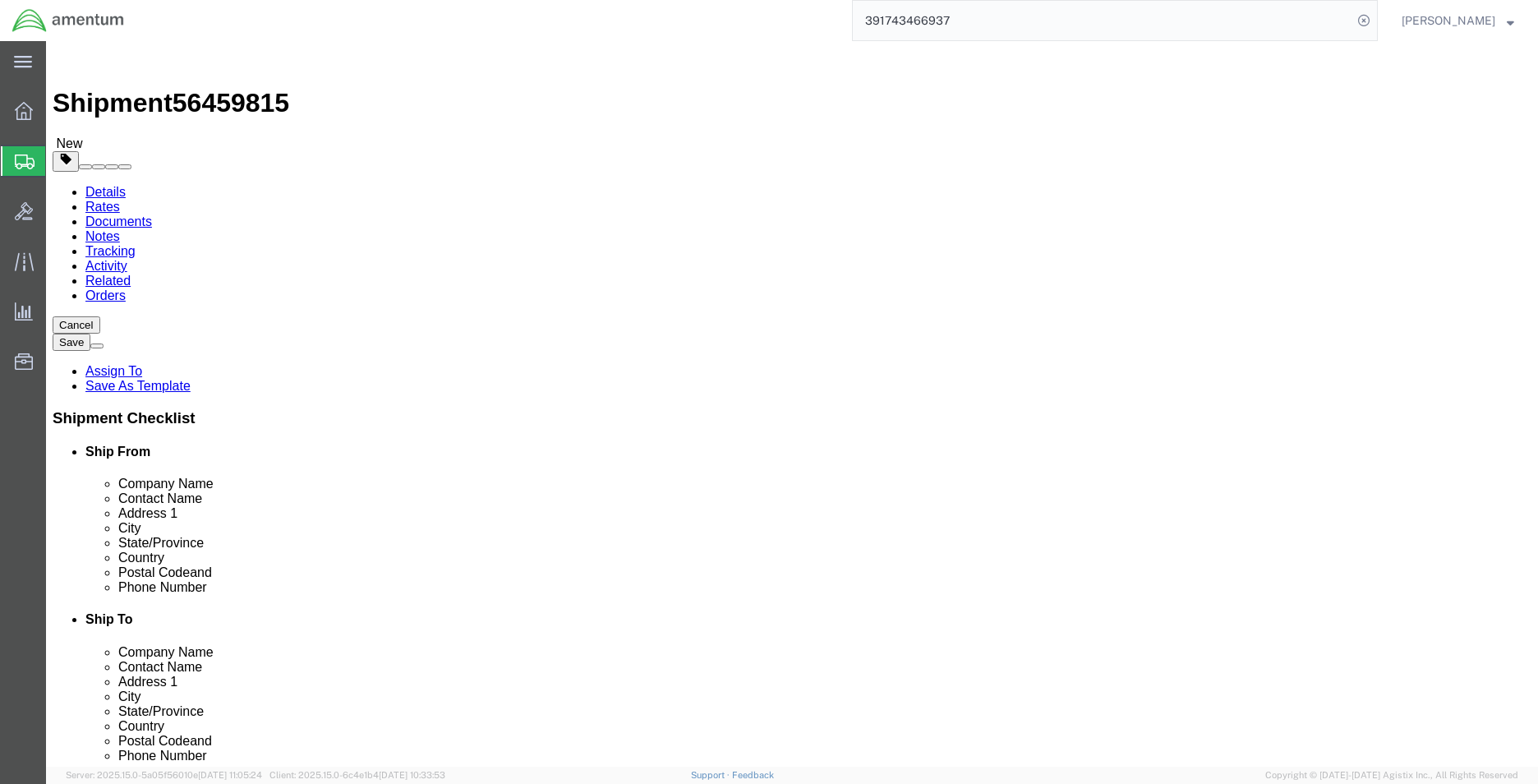
click input "0.00"
type input "2.00"
click link "Add Content"
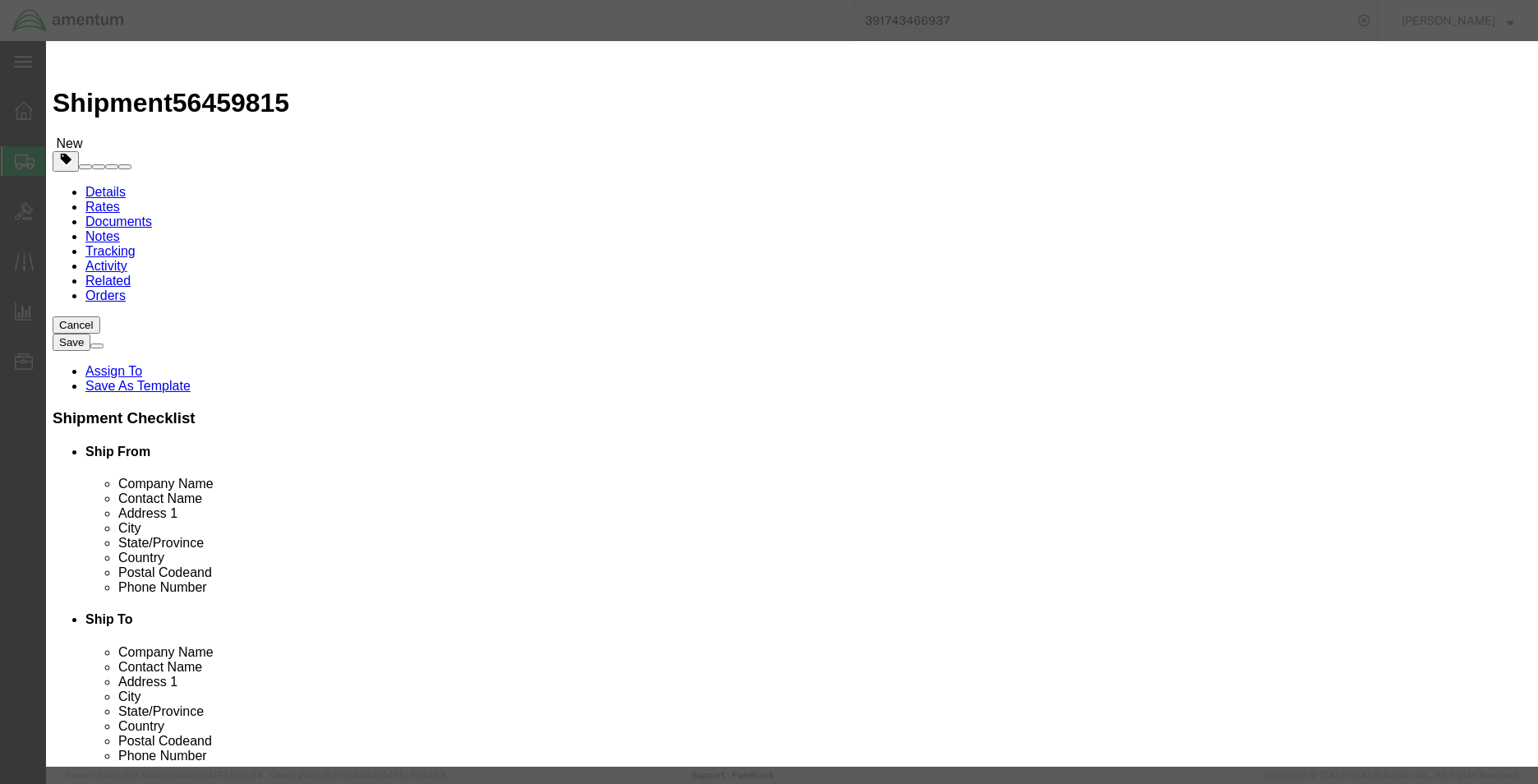
click input "text"
type input "TOOLS"
type input "0"
type input "2.00"
type input "500"
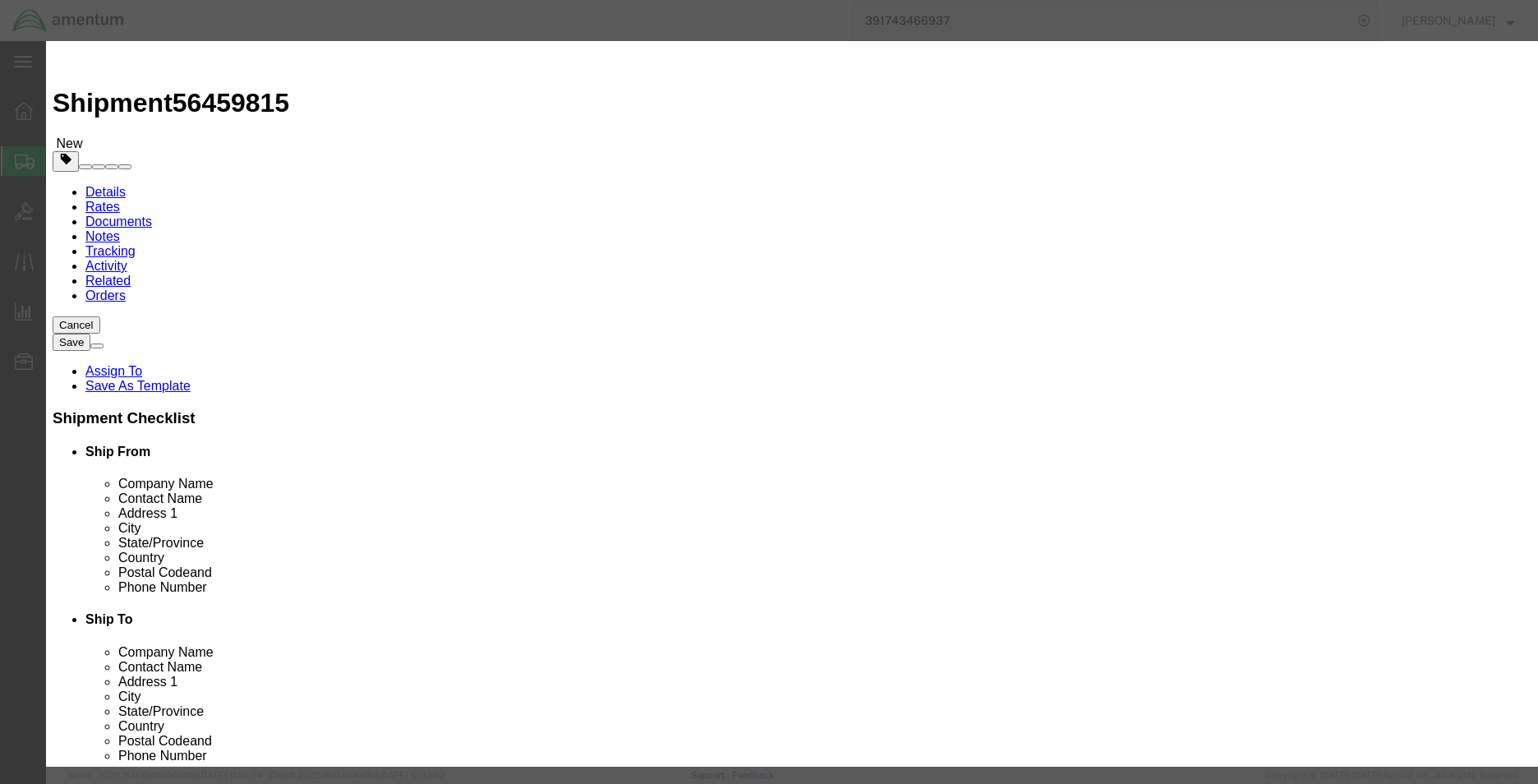
click button "Save & Close"
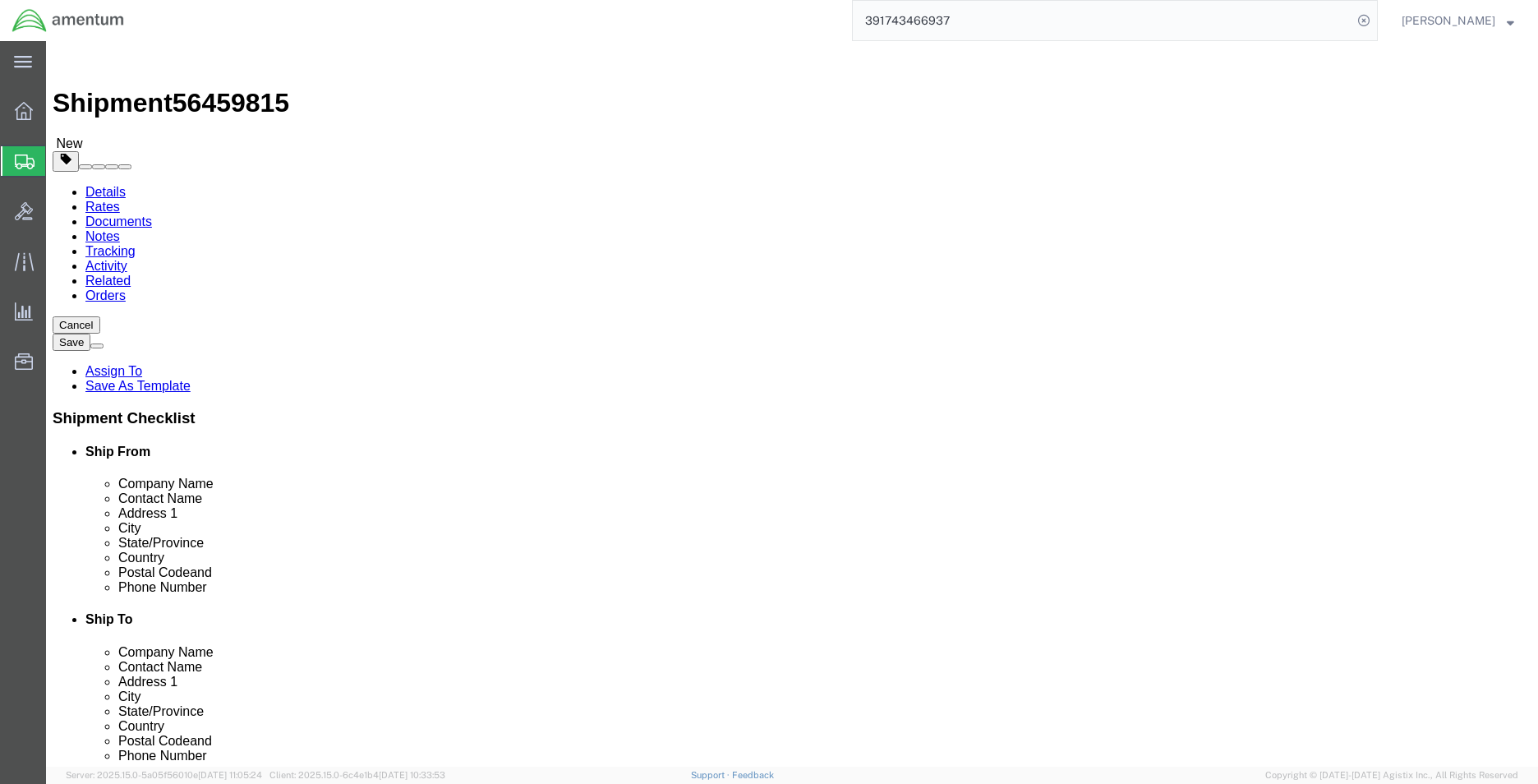
click icon
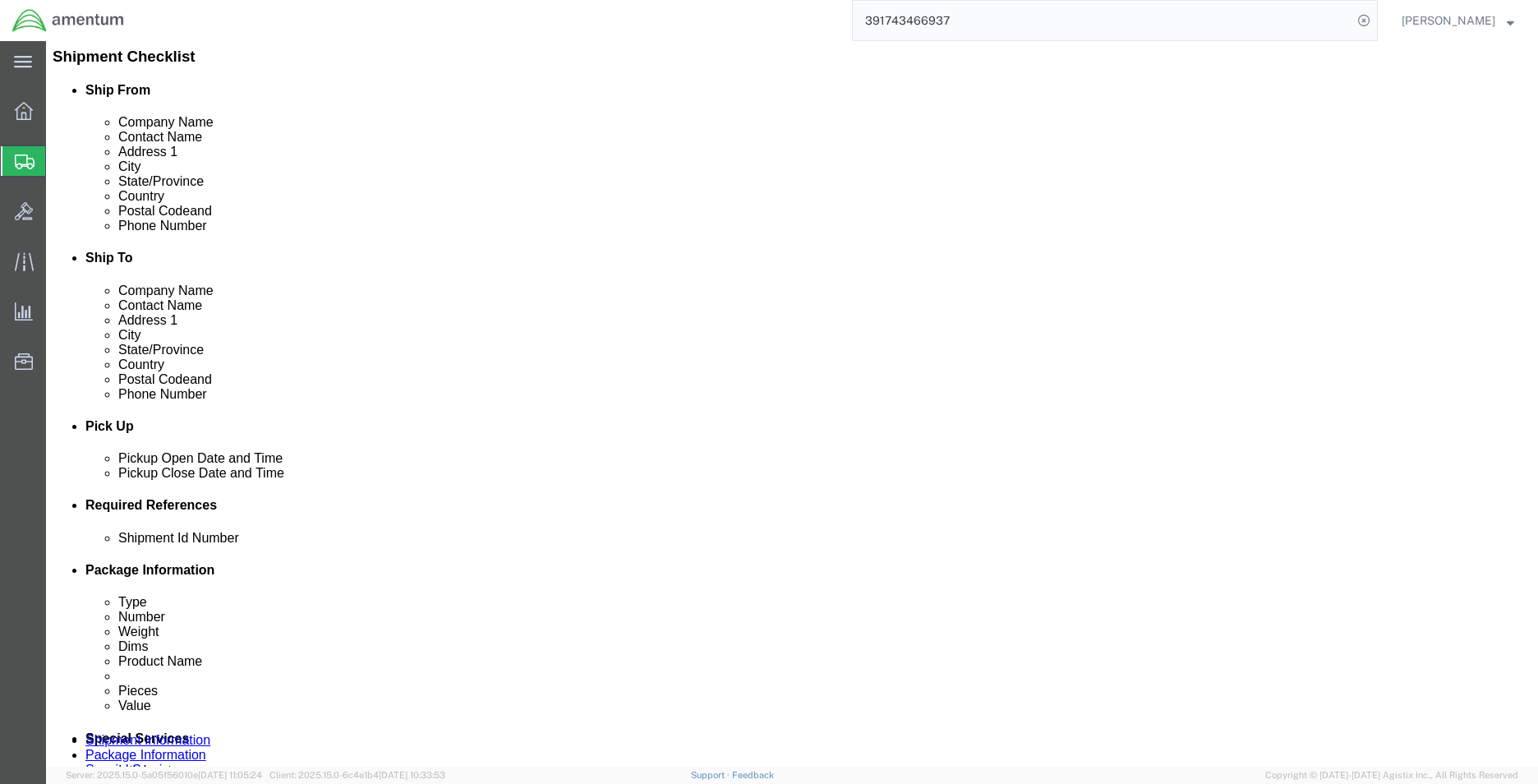
scroll to position [717, 0]
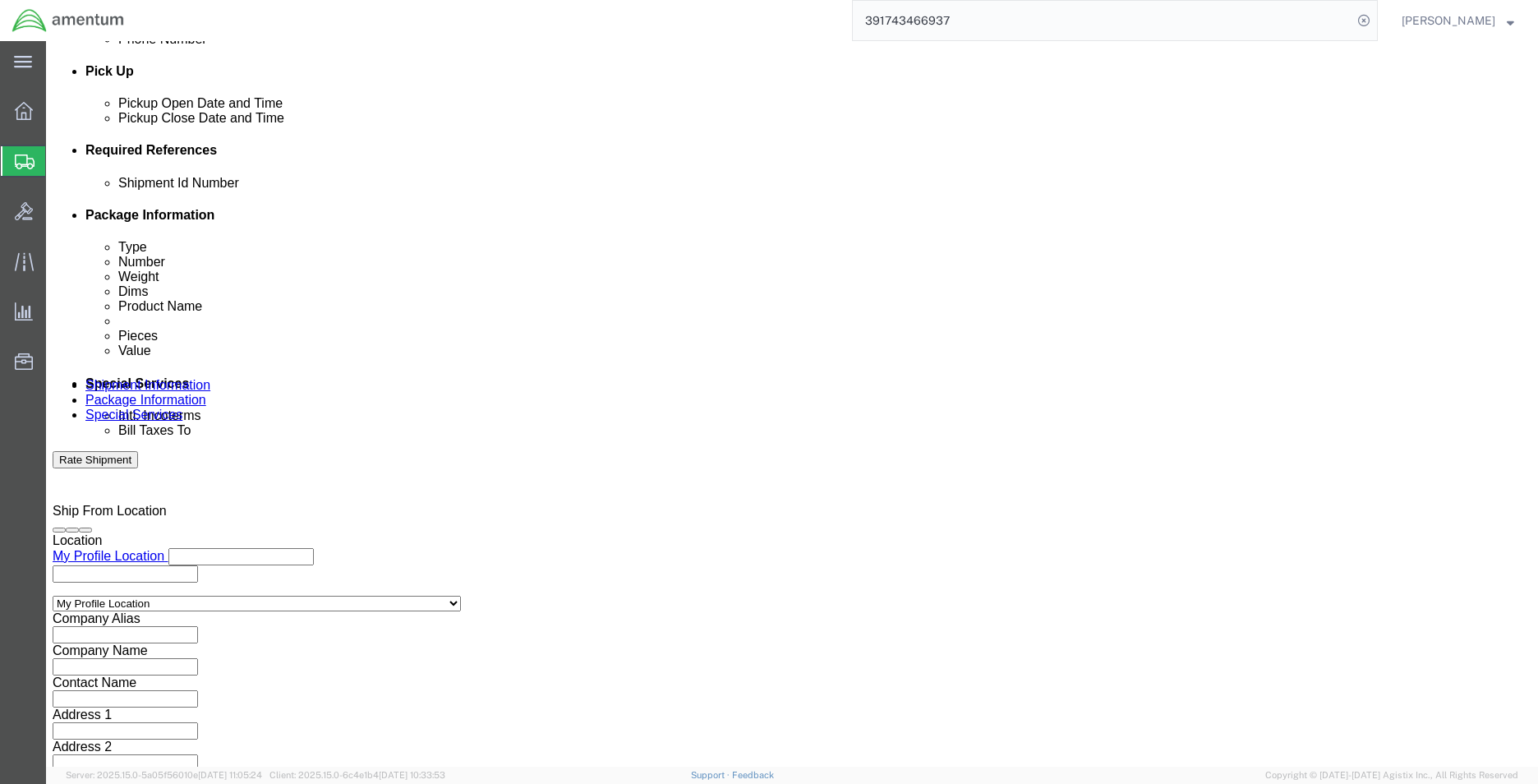
click button "Rate Shipment"
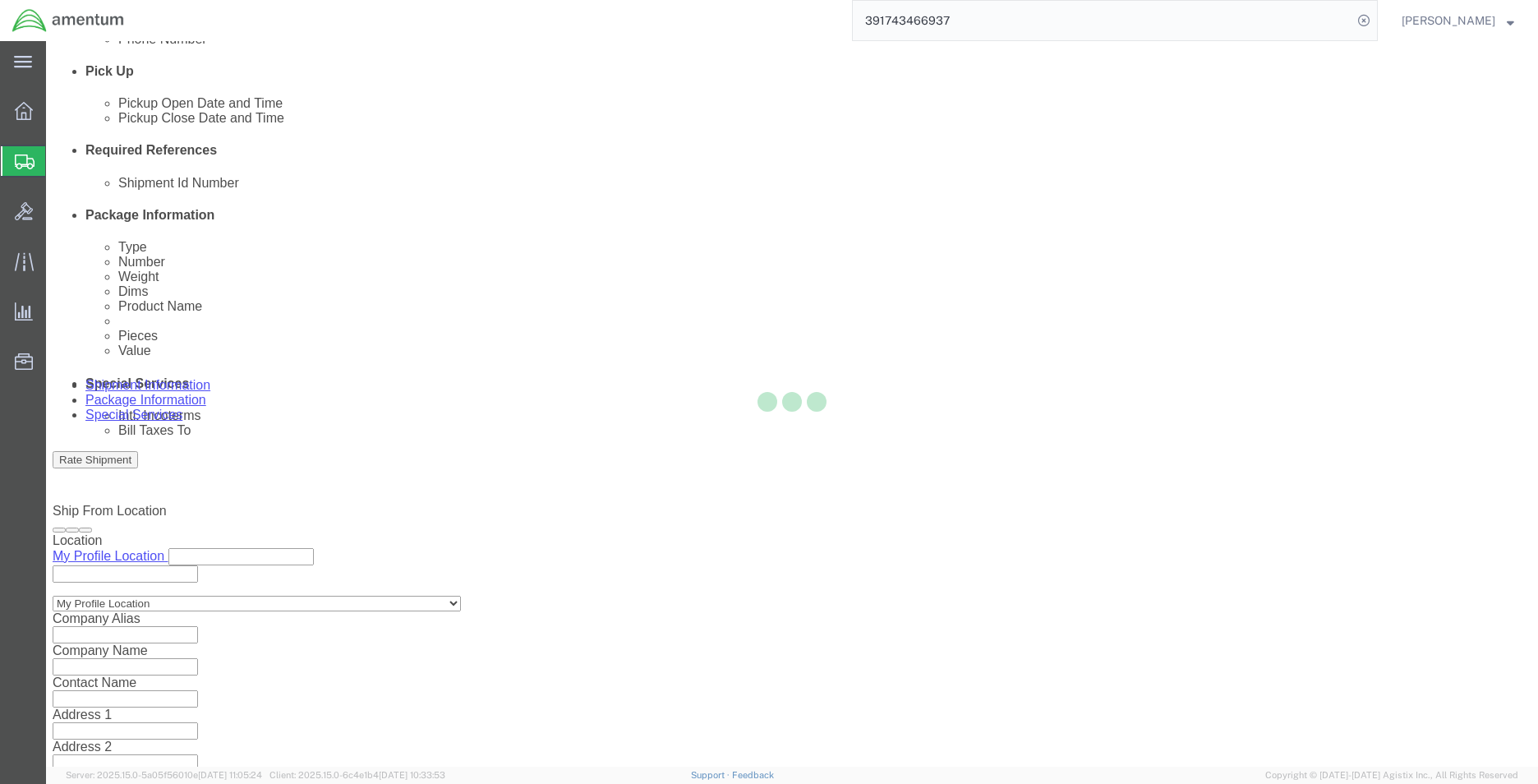
scroll to position [93, 0]
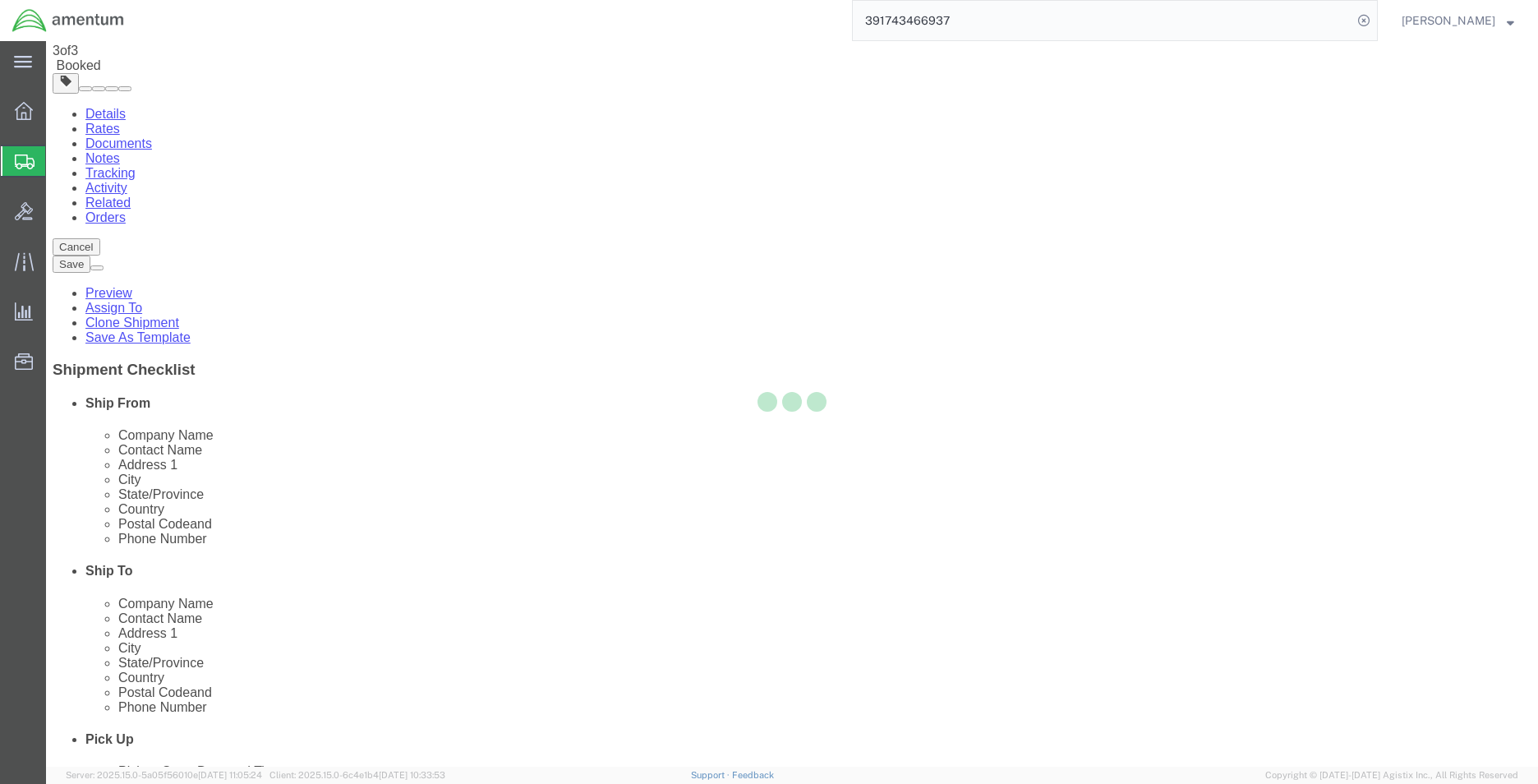
scroll to position [0, 0]
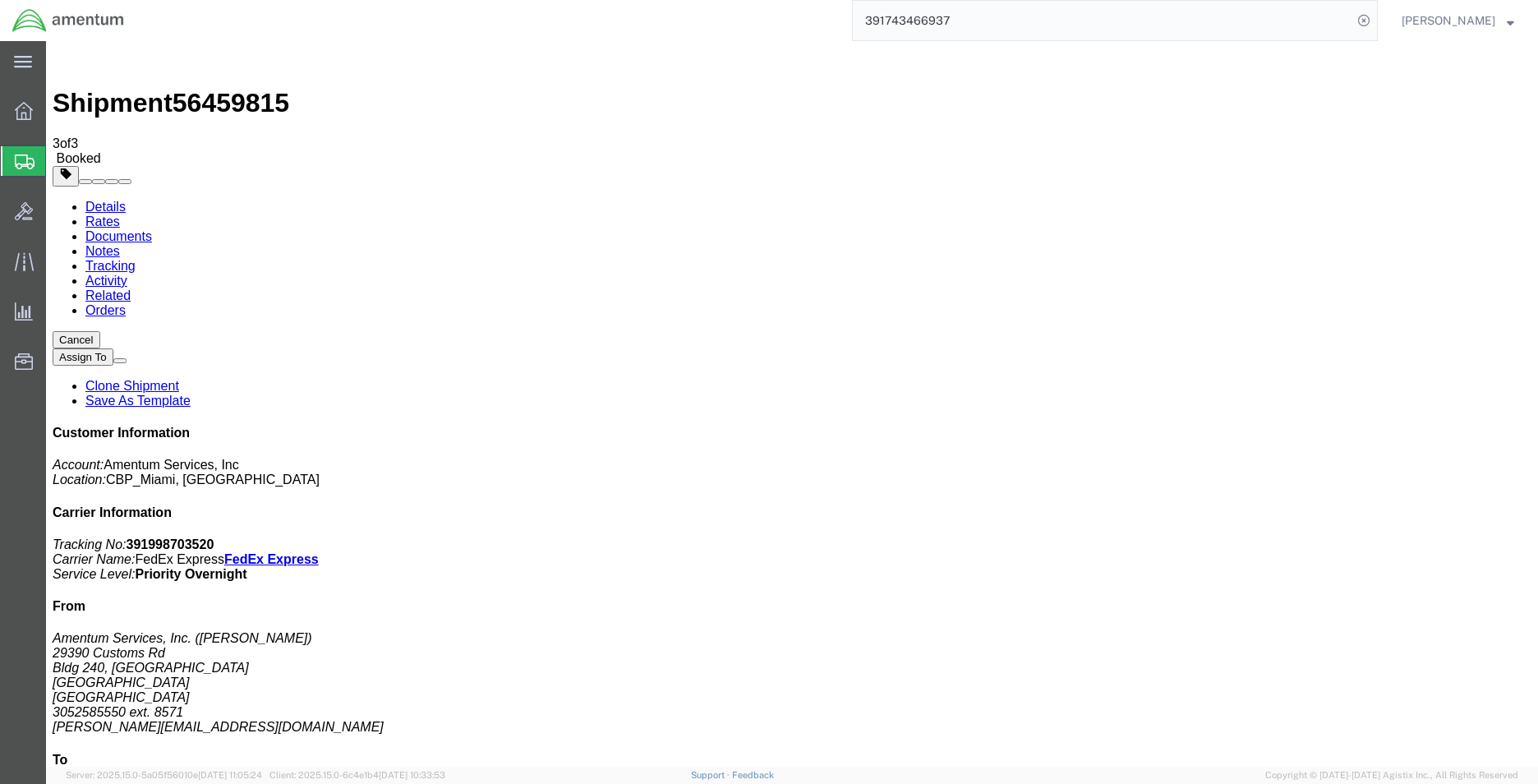
click at [214, 538] on b "391998703520" at bounding box center [170, 544] width 88 height 14
copy b "391998703520"
